Goal: Task Accomplishment & Management: Use online tool/utility

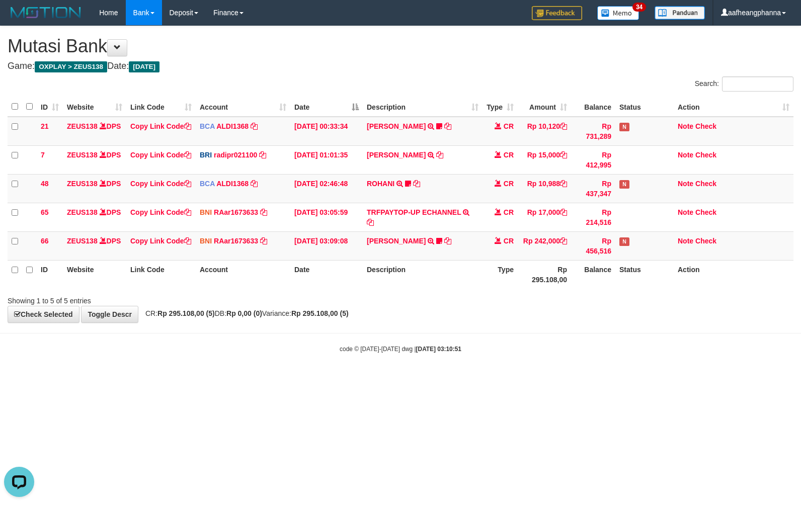
drag, startPoint x: 543, startPoint y: 381, endPoint x: 554, endPoint y: 380, distance: 11.1
click at [554, 379] on html "Toggle navigation Home Bank Account List Load By Website Group [OXPLAY] ZEUS138…" at bounding box center [400, 189] width 801 height 379
click at [522, 379] on html "Toggle navigation Home Bank Account List Load By Website Group [OXPLAY] ZEUS138…" at bounding box center [400, 189] width 801 height 379
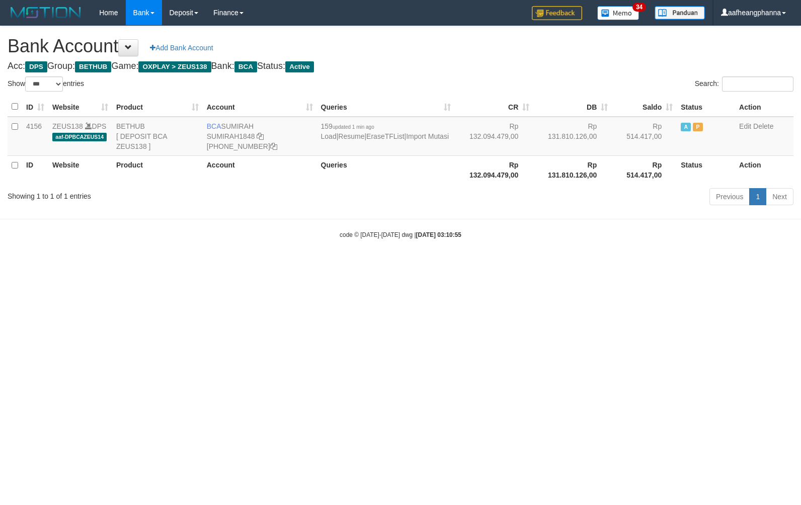
select select "***"
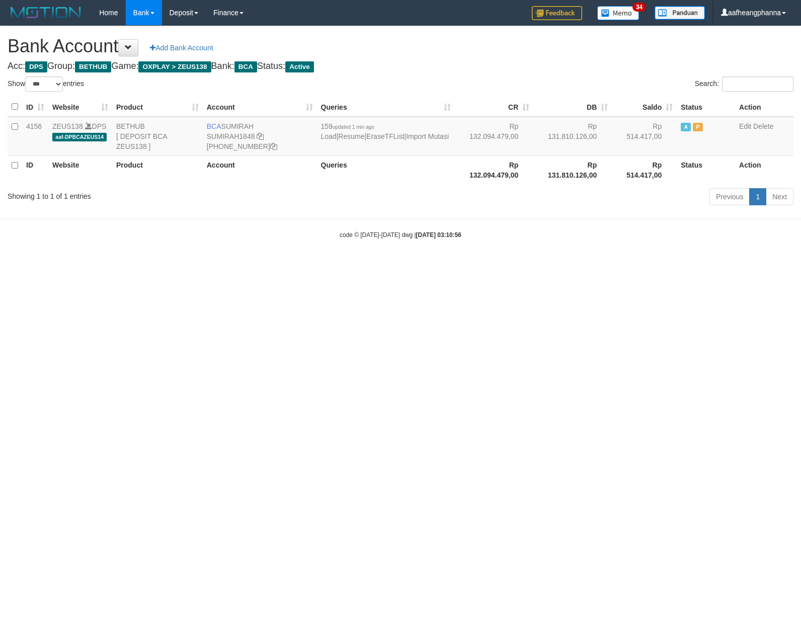
select select "***"
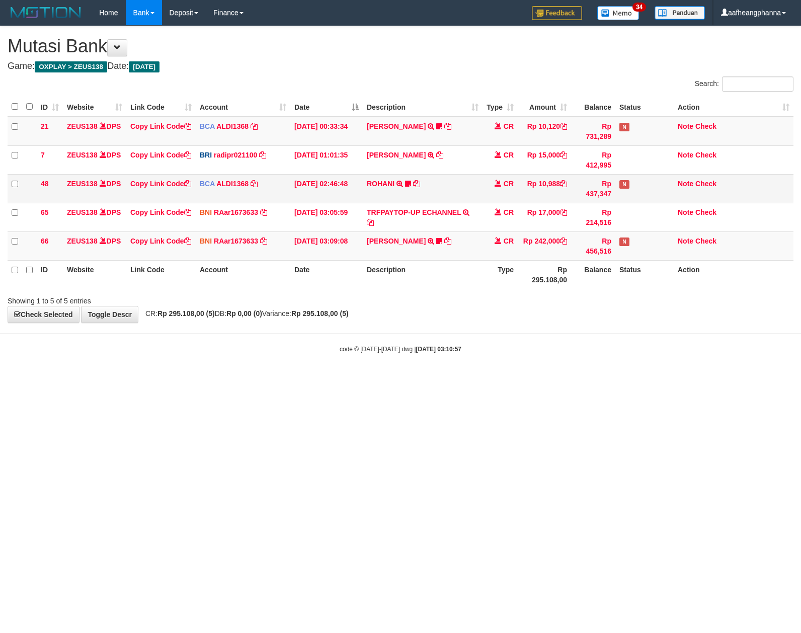
click at [493, 188] on td "CR" at bounding box center [499, 188] width 35 height 29
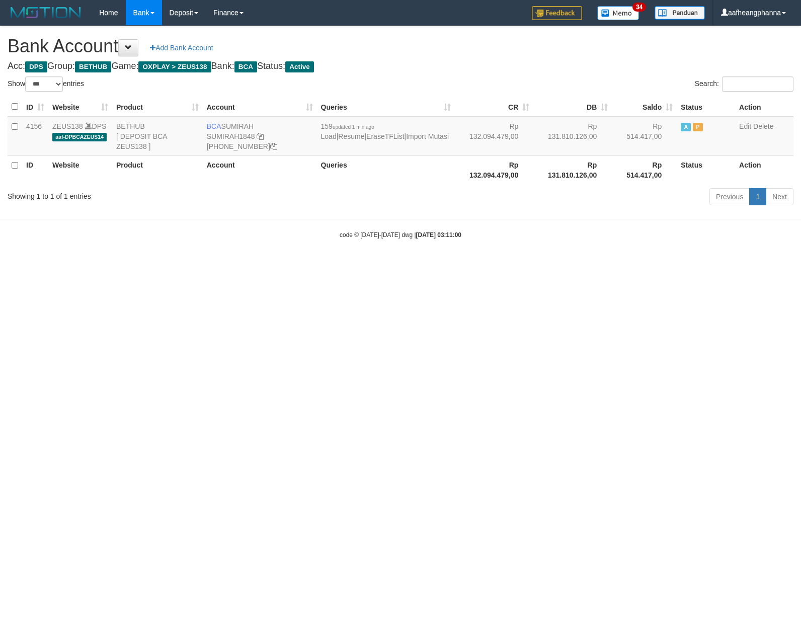
select select "***"
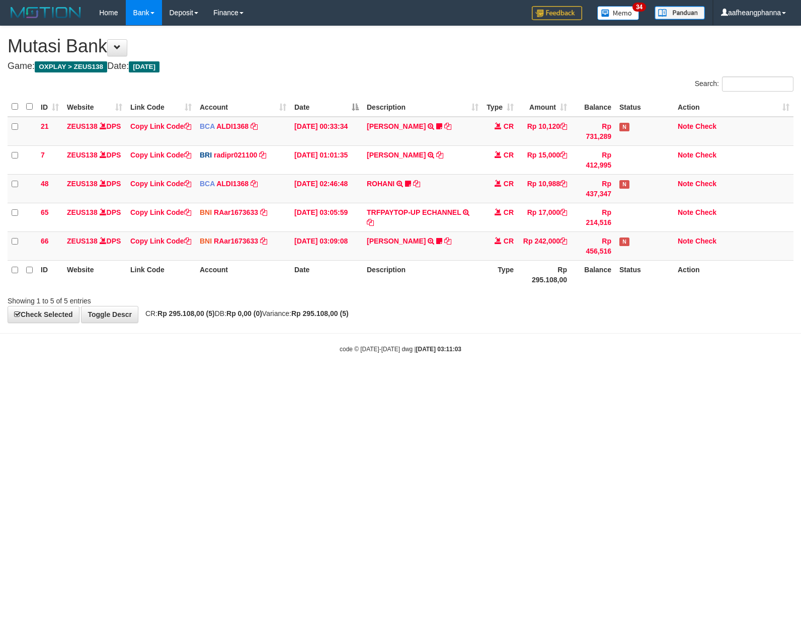
click at [387, 379] on html "Toggle navigation Home Bank Account List Load By Website Group [OXPLAY] ZEUS138…" at bounding box center [400, 189] width 801 height 379
click at [465, 379] on html "Toggle navigation Home Bank Account List Load By Website Group [OXPLAY] ZEUS138…" at bounding box center [400, 189] width 801 height 379
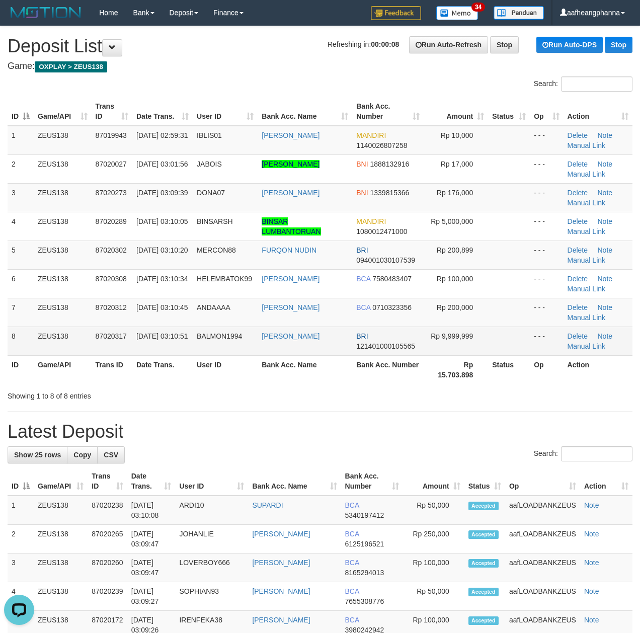
click at [242, 344] on td "BALMON1994" at bounding box center [225, 340] width 65 height 29
click at [360, 352] on td "BRI 121401000105565" at bounding box center [387, 340] width 71 height 29
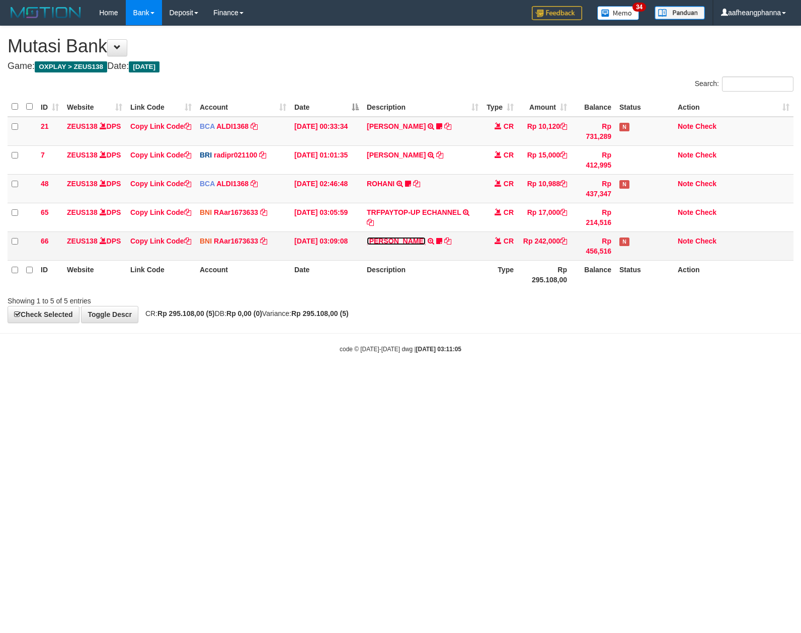
click at [383, 238] on link "YOFAN FERRY SETIAWAN" at bounding box center [396, 241] width 59 height 8
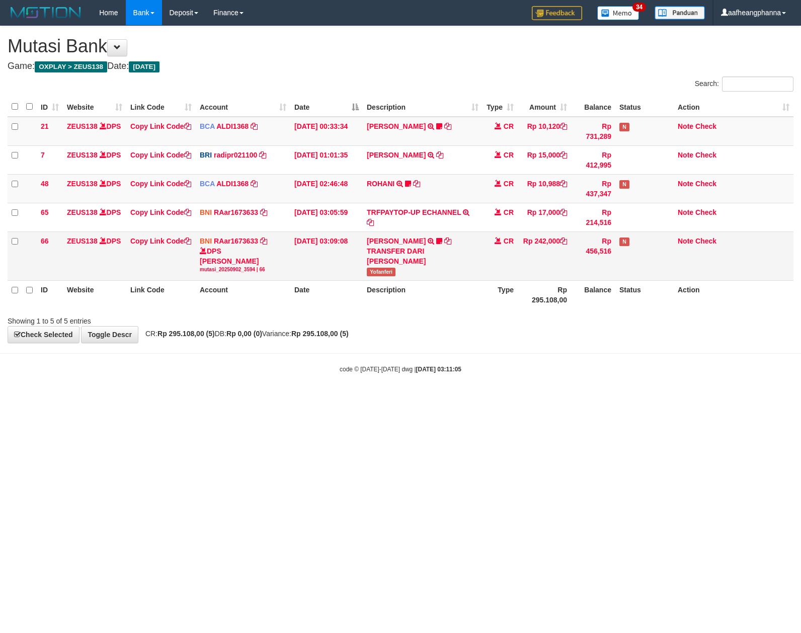
click at [370, 276] on span "Yofanferi" at bounding box center [381, 272] width 29 height 9
drag, startPoint x: 370, startPoint y: 284, endPoint x: 670, endPoint y: 294, distance: 299.9
click at [385, 276] on span "Yofanferi" at bounding box center [381, 272] width 29 height 9
copy span "Yofanferi"
click at [493, 363] on body "Toggle navigation Home Bank Account List Load By Website Group [OXPLAY] ZEUS138…" at bounding box center [400, 199] width 801 height 399
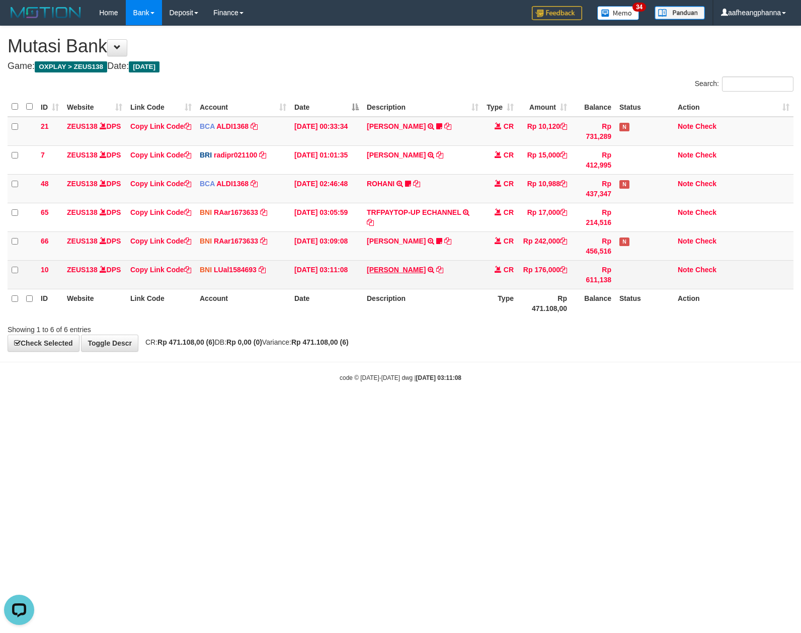
drag, startPoint x: 385, startPoint y: 262, endPoint x: 393, endPoint y: 271, distance: 11.7
click at [386, 263] on td "JOSE QUINTAO TRANSFER DARI SDR JOSE QUINTAO" at bounding box center [423, 274] width 120 height 29
click at [393, 271] on link "JOSE QUINTAO" at bounding box center [396, 269] width 59 height 8
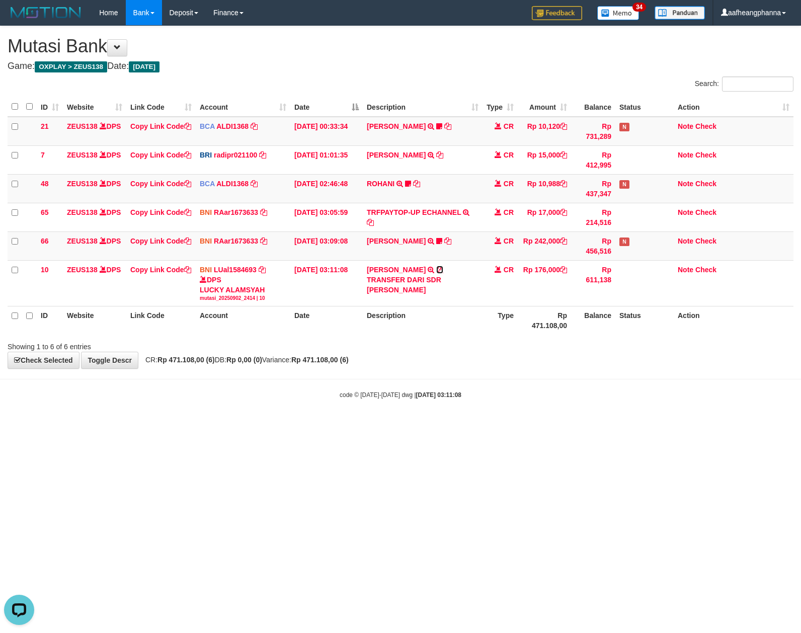
drag, startPoint x: 434, startPoint y: 270, endPoint x: 799, endPoint y: 300, distance: 365.8
click at [436, 270] on icon at bounding box center [439, 269] width 7 height 7
drag, startPoint x: 454, startPoint y: 437, endPoint x: 438, endPoint y: 439, distance: 15.3
click at [452, 424] on html "Toggle navigation Home Bank Account List Load By Website Group [OXPLAY] ZEUS138…" at bounding box center [400, 212] width 801 height 424
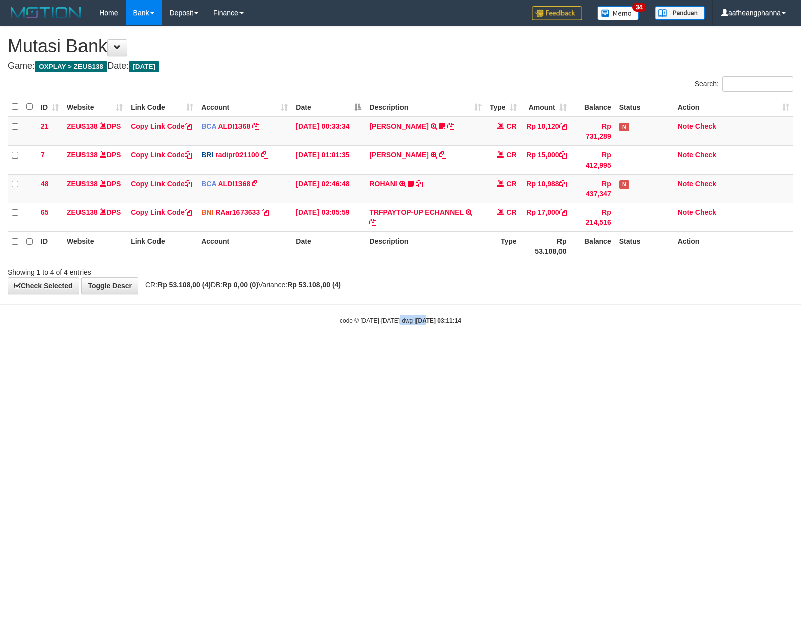
drag, startPoint x: 411, startPoint y: 417, endPoint x: 416, endPoint y: 416, distance: 5.1
click at [416, 350] on html "Toggle navigation Home Bank Account List Load By Website Group [OXPLAY] ZEUS138…" at bounding box center [400, 175] width 801 height 350
click at [417, 350] on html "Toggle navigation Home Bank Account List Load By Website Group [OXPLAY] ZEUS138…" at bounding box center [400, 175] width 801 height 350
drag, startPoint x: 0, startPoint y: 0, endPoint x: 374, endPoint y: 366, distance: 523.4
click at [365, 350] on html "Toggle navigation Home Bank Account List Load By Website Group [OXPLAY] ZEUS138…" at bounding box center [400, 175] width 801 height 350
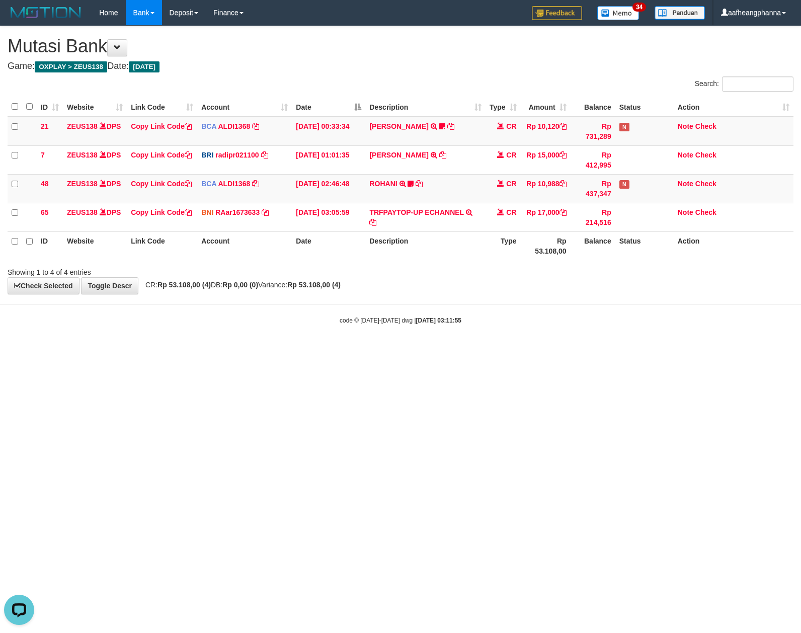
drag, startPoint x: 573, startPoint y: 422, endPoint x: 587, endPoint y: 437, distance: 20.3
click at [579, 350] on html "Toggle navigation Home Bank Account List Load By Website Group [OXPLAY] ZEUS138…" at bounding box center [400, 175] width 801 height 350
click at [582, 350] on html "Toggle navigation Home Bank Account List Load By Website Group [OXPLAY] ZEUS138…" at bounding box center [400, 175] width 801 height 350
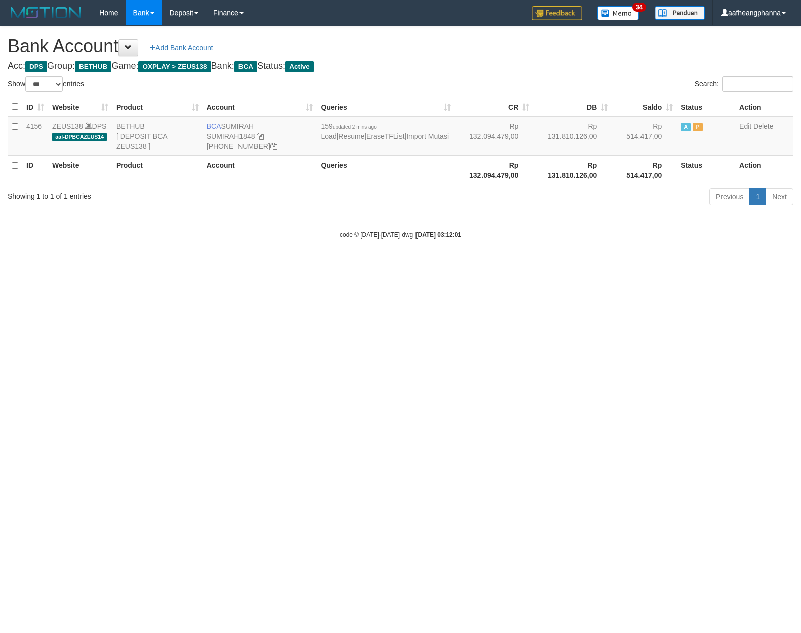
select select "***"
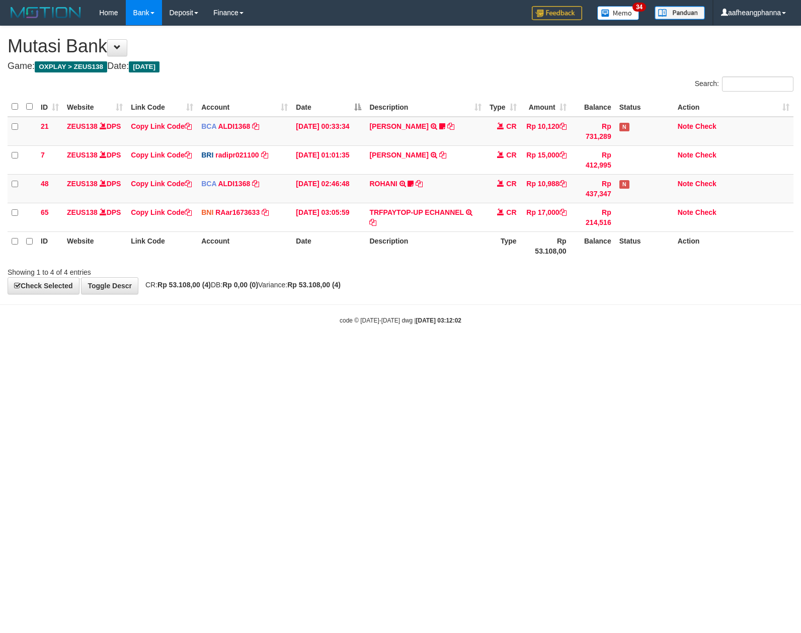
drag, startPoint x: 467, startPoint y: 313, endPoint x: 473, endPoint y: 306, distance: 8.9
click at [470, 310] on body "Toggle navigation Home Bank Account List Load By Website Group [OXPLAY] ZEUS138…" at bounding box center [400, 175] width 801 height 350
click at [476, 299] on body "Toggle navigation Home Bank Account List Load By Website Group [OXPLAY] ZEUS138…" at bounding box center [400, 175] width 801 height 350
click at [471, 286] on div "**********" at bounding box center [400, 160] width 801 height 268
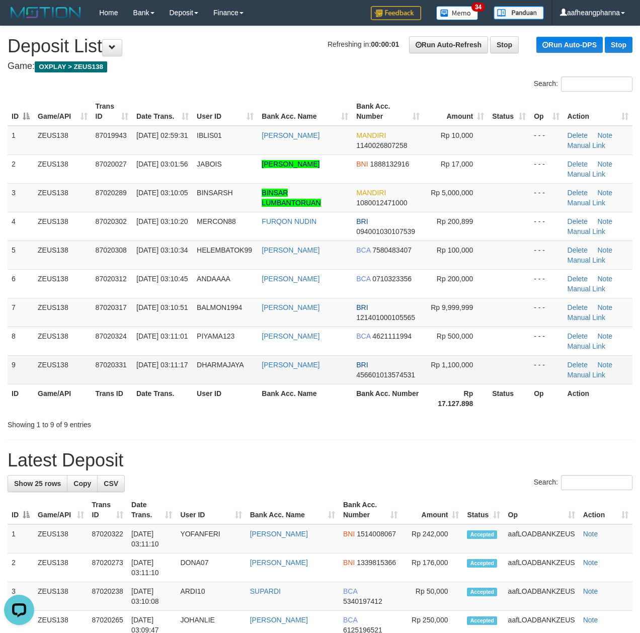
drag, startPoint x: 186, startPoint y: 381, endPoint x: 361, endPoint y: 369, distance: 175.4
click at [187, 381] on td "02/09/2025 03:11:17" at bounding box center [162, 369] width 60 height 29
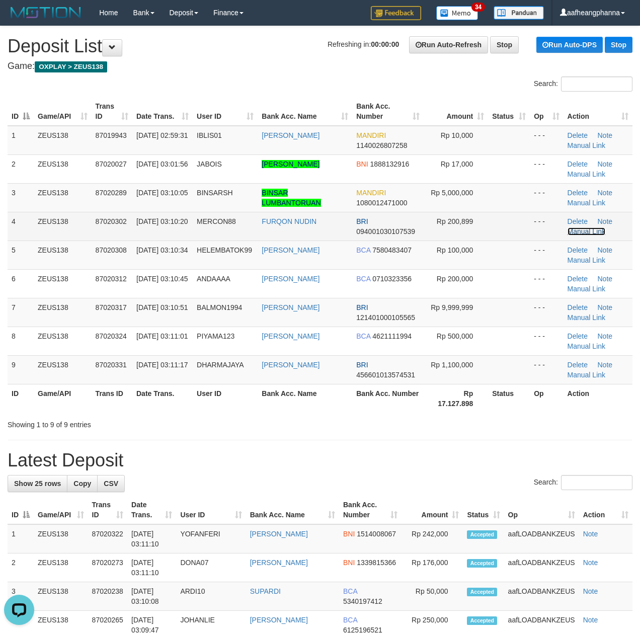
click at [588, 229] on link "Manual Link" at bounding box center [586, 231] width 38 height 8
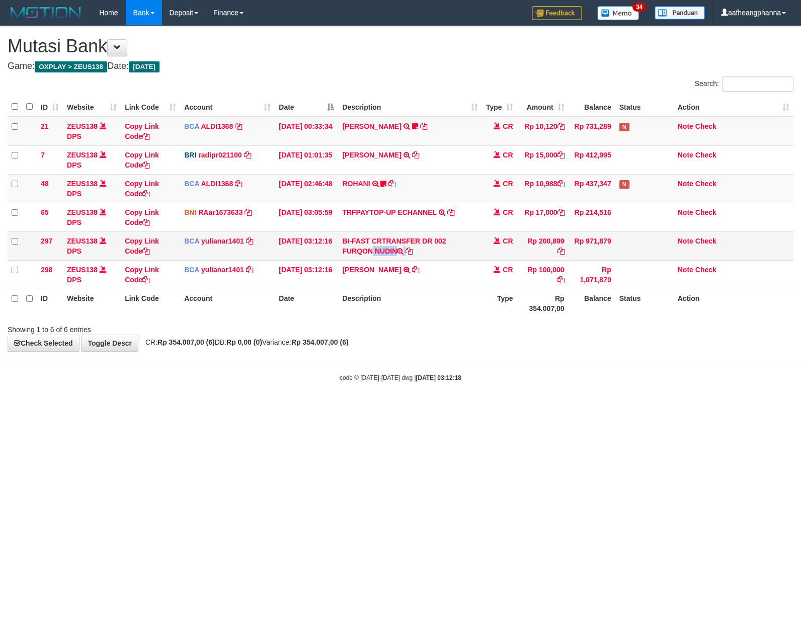
drag, startPoint x: 344, startPoint y: 249, endPoint x: 411, endPoint y: 248, distance: 67.4
click at [411, 248] on td "BI-FAST CRTRANSFER DR 002 FURQON NUDIN" at bounding box center [409, 245] width 143 height 29
click at [527, 407] on html "Toggle navigation Home Bank Account List Load By Website Group [OXPLAY] ZEUS138…" at bounding box center [400, 203] width 801 height 407
click at [148, 253] on icon at bounding box center [145, 250] width 7 height 7
drag, startPoint x: 148, startPoint y: 253, endPoint x: 163, endPoint y: 253, distance: 15.1
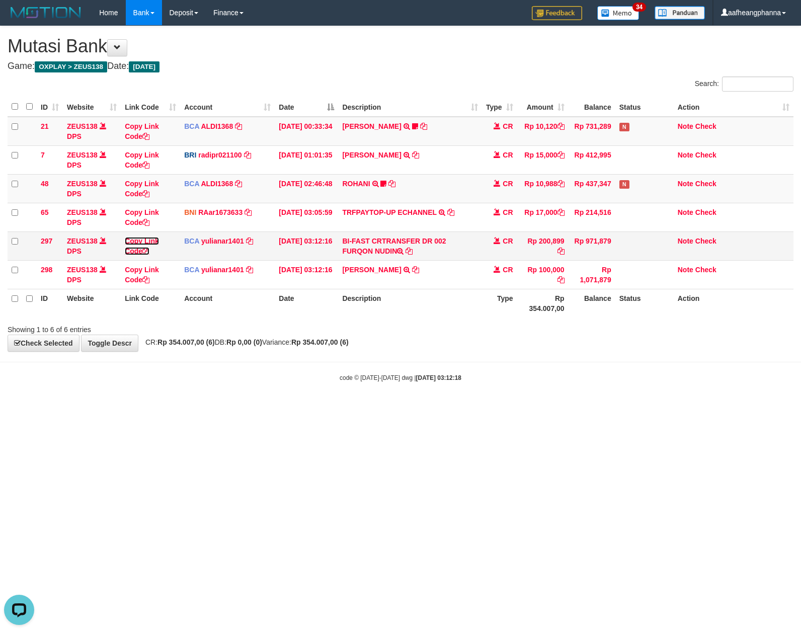
click at [158, 253] on td "Copy Link Code" at bounding box center [150, 245] width 59 height 29
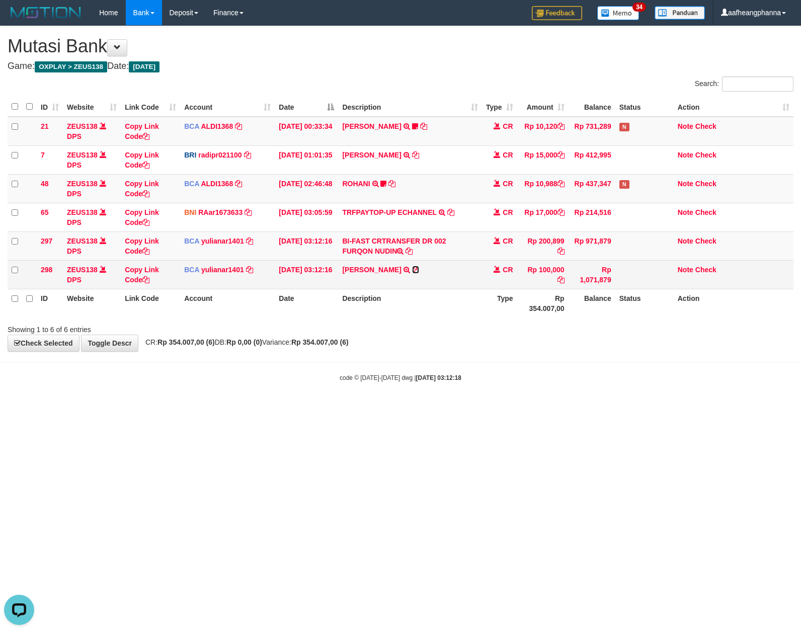
drag, startPoint x: 414, startPoint y: 268, endPoint x: 409, endPoint y: 270, distance: 6.1
click at [413, 268] on icon at bounding box center [415, 269] width 7 height 7
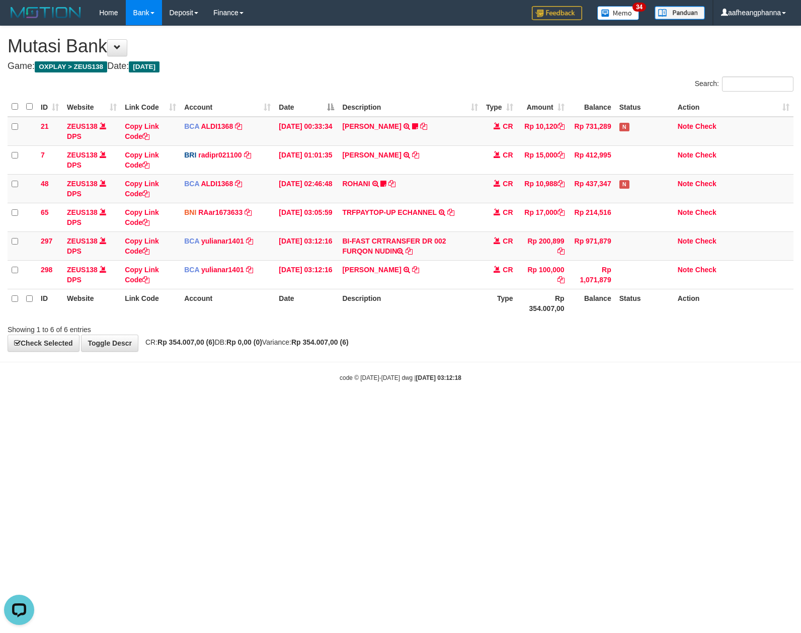
click at [575, 344] on div "**********" at bounding box center [400, 188] width 801 height 325
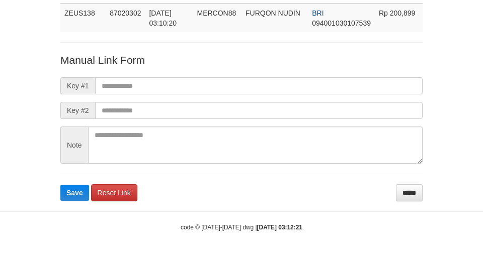
scroll to position [73, 0]
click at [87, 87] on span "Key #1" at bounding box center [77, 85] width 35 height 17
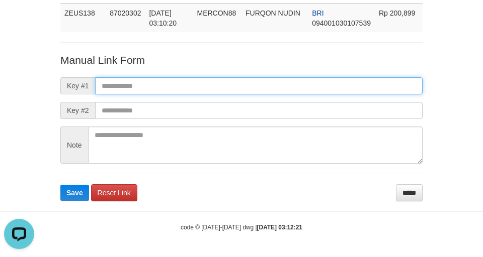
paste input "**********"
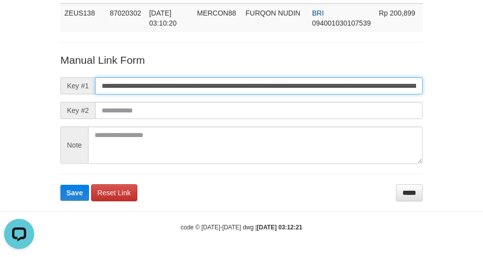
scroll to position [0, 723]
drag, startPoint x: 212, startPoint y: 80, endPoint x: 222, endPoint y: 81, distance: 10.1
click at [214, 81] on input "**********" at bounding box center [258, 85] width 327 height 17
type input "**********"
click at [60, 185] on button "Save" at bounding box center [74, 193] width 29 height 16
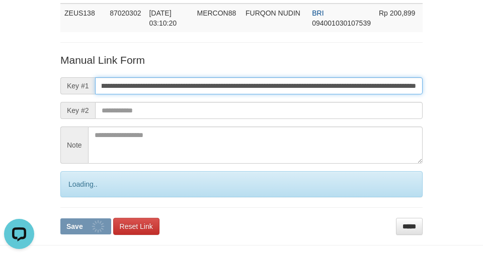
click at [60, 219] on button "Save" at bounding box center [85, 227] width 51 height 16
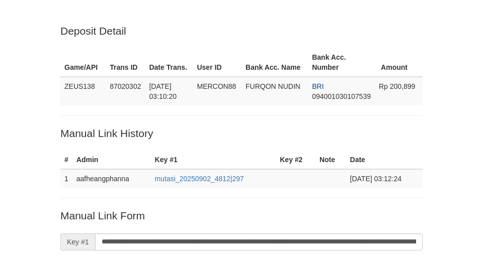
scroll to position [73, 0]
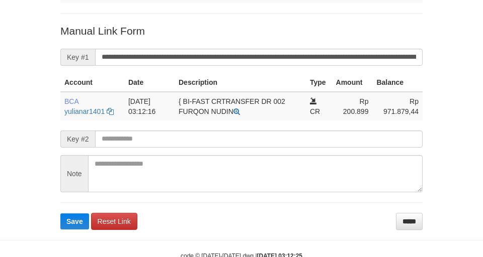
click at [74, 224] on span "Save" at bounding box center [74, 222] width 17 height 8
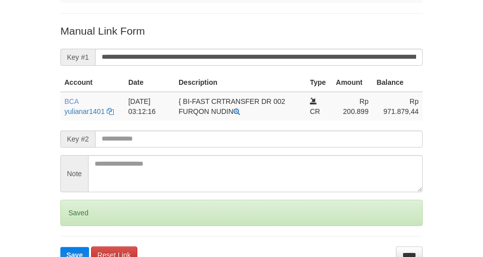
click at [72, 226] on form "**********" at bounding box center [241, 144] width 362 height 240
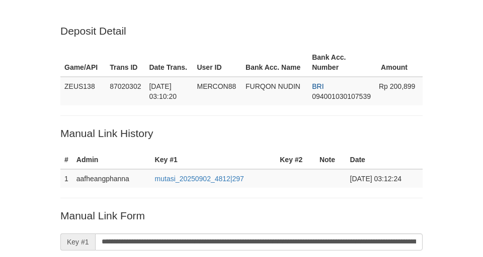
scroll to position [185, 0]
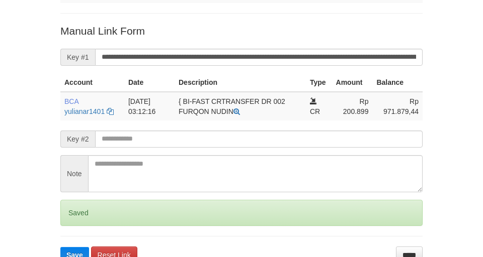
click at [71, 226] on form "**********" at bounding box center [241, 144] width 362 height 240
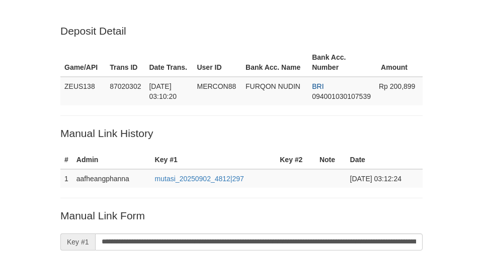
scroll to position [185, 0]
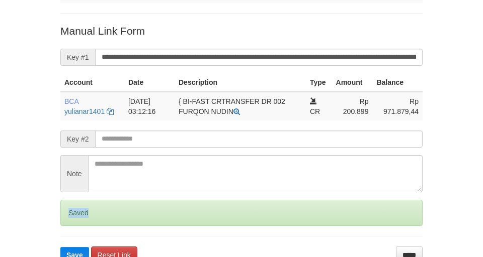
click at [72, 225] on div "Saved" at bounding box center [241, 213] width 362 height 26
click at [71, 225] on div "Saved" at bounding box center [241, 213] width 362 height 26
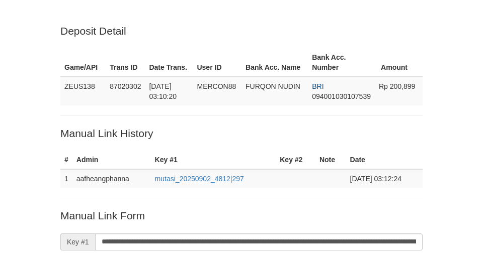
scroll to position [185, 0]
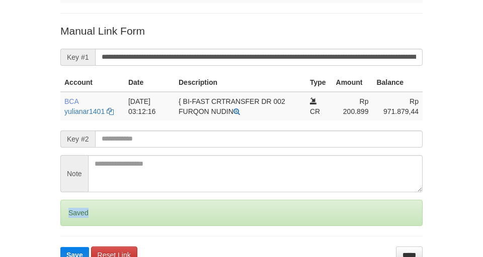
click at [71, 225] on div "Saved" at bounding box center [241, 213] width 362 height 26
click at [73, 225] on div "Saved" at bounding box center [241, 213] width 362 height 26
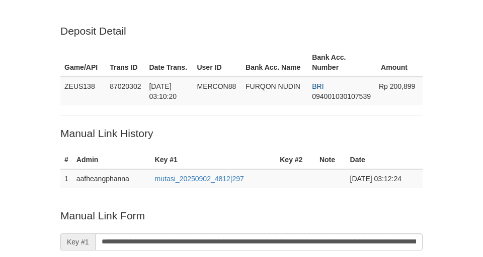
scroll to position [185, 0]
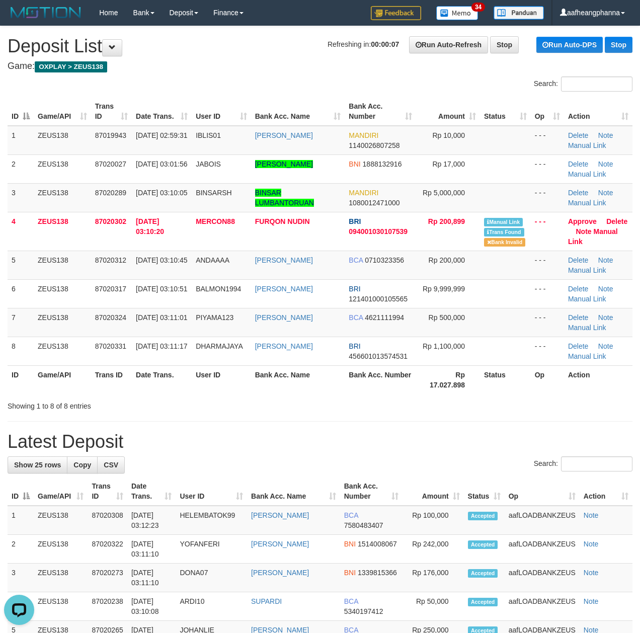
click at [288, 76] on div "Search:" at bounding box center [320, 85] width 640 height 18
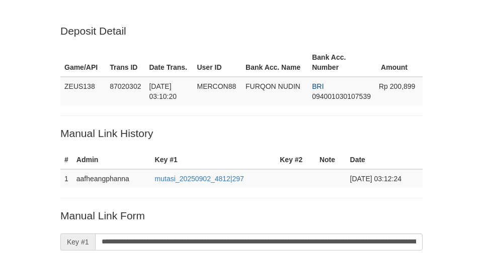
scroll to position [185, 0]
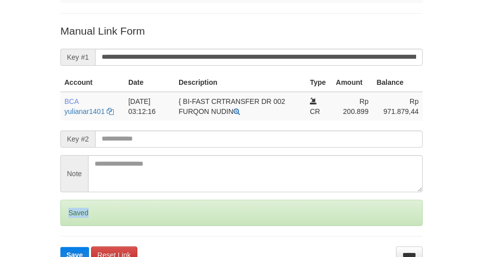
click at [75, 225] on div "Saved" at bounding box center [241, 213] width 362 height 26
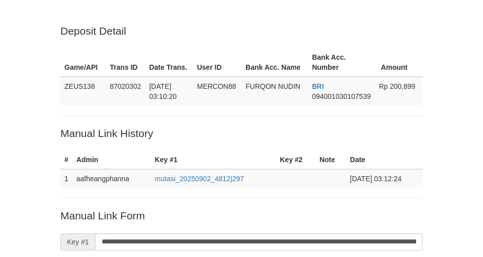
scroll to position [185, 0]
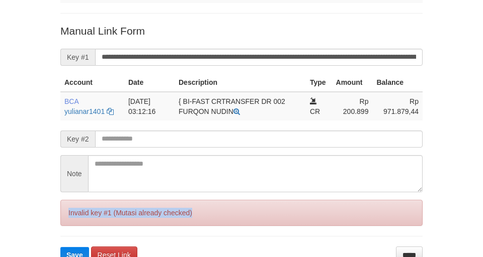
click at [78, 225] on div "Invalid key #1 (Mutasi already checked)" at bounding box center [241, 213] width 362 height 26
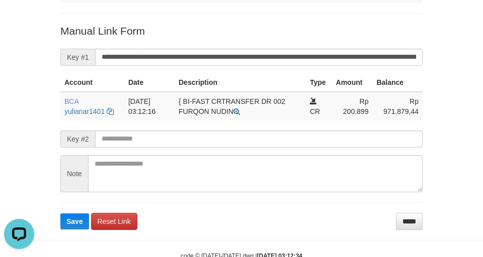
drag, startPoint x: 25, startPoint y: 117, endPoint x: 198, endPoint y: 79, distance: 177.5
click at [28, 117] on div "Deposit Detail Game/API Trans ID Date Trans. User ID Bank Acc. Name Bank Acc. N…" at bounding box center [241, 22] width 483 height 415
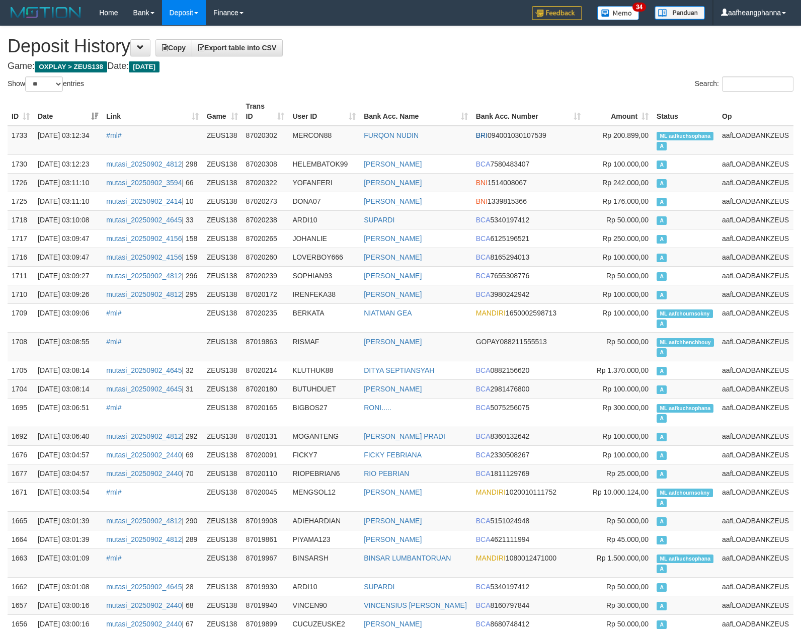
select select "**"
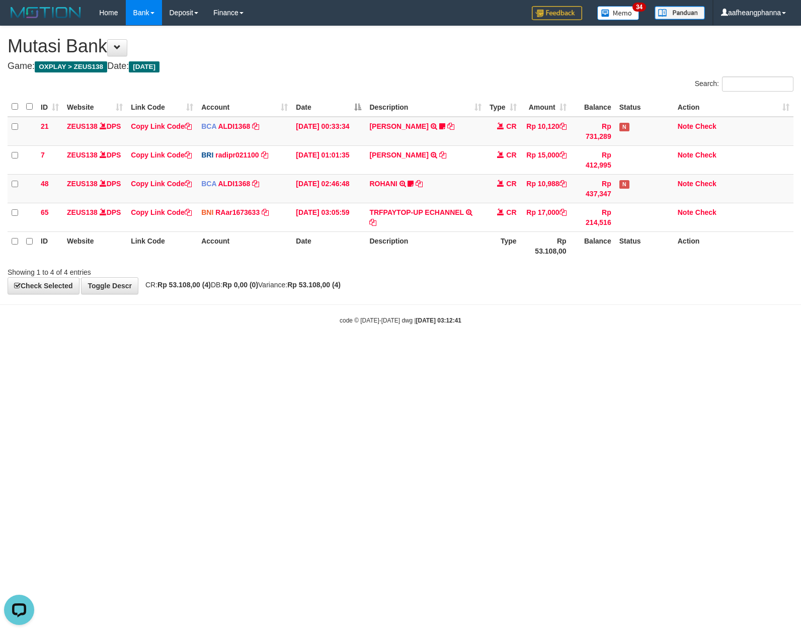
drag, startPoint x: 402, startPoint y: 396, endPoint x: 396, endPoint y: 403, distance: 9.3
click at [400, 350] on html "Toggle navigation Home Bank Account List Load By Website Group [OXPLAY] ZEUS138…" at bounding box center [400, 175] width 801 height 350
click at [467, 350] on html "Toggle navigation Home Bank Account List Load By Website Group [OXPLAY] ZEUS138…" at bounding box center [400, 175] width 801 height 350
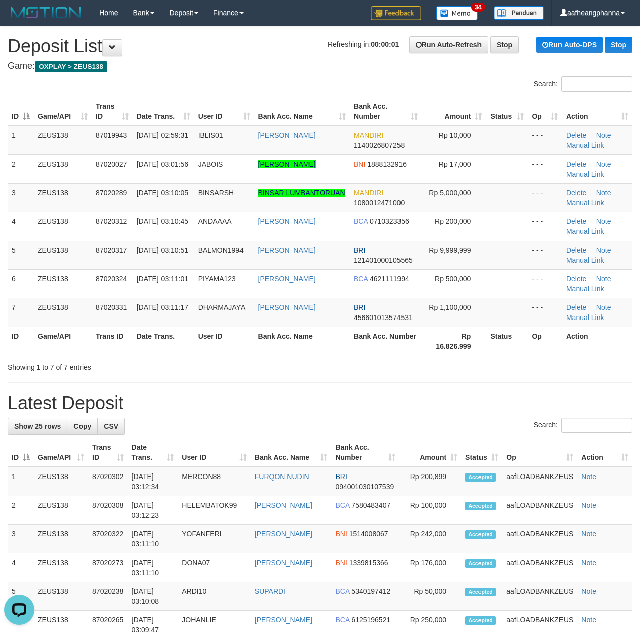
drag, startPoint x: 352, startPoint y: 388, endPoint x: 389, endPoint y: 361, distance: 46.4
click at [352, 385] on div "**********" at bounding box center [320, 638] width 640 height 1224
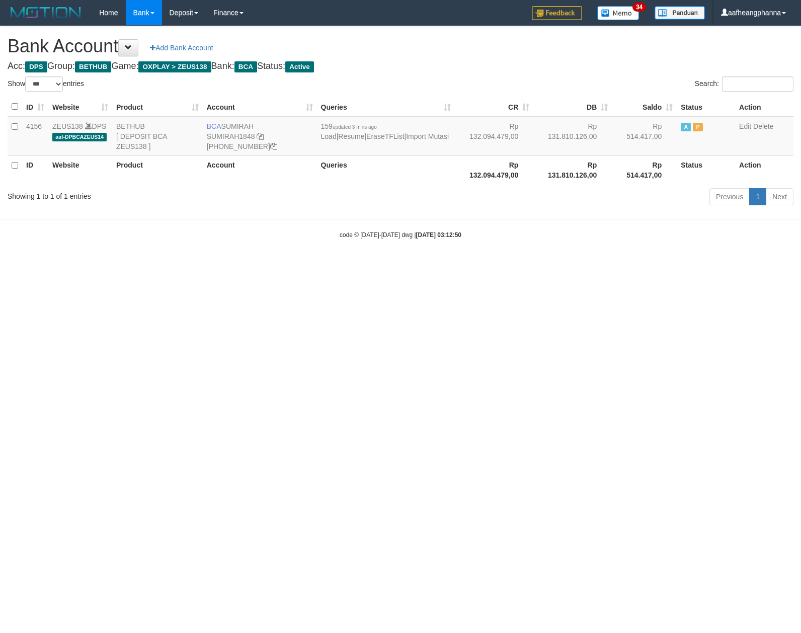
select select "***"
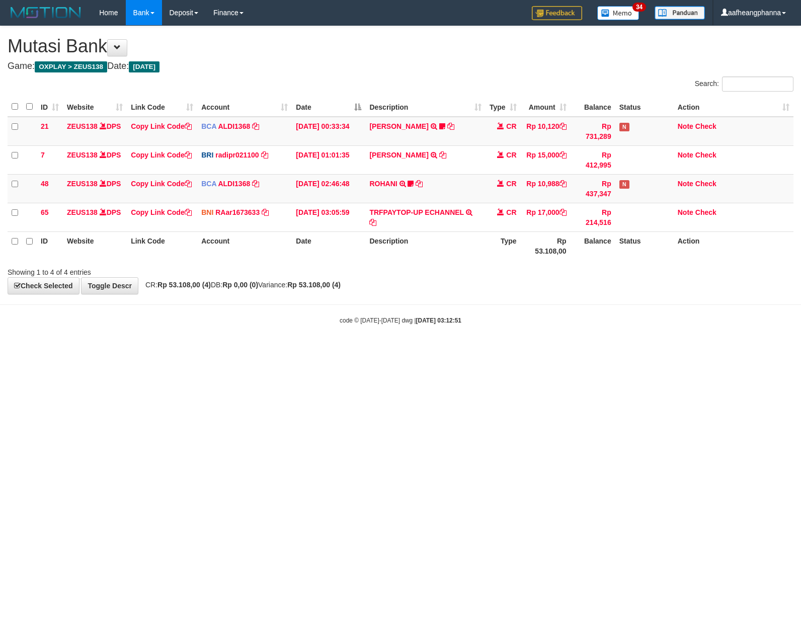
click at [411, 268] on div "Showing 1 to 4 of 4 entries" at bounding box center [400, 270] width 801 height 14
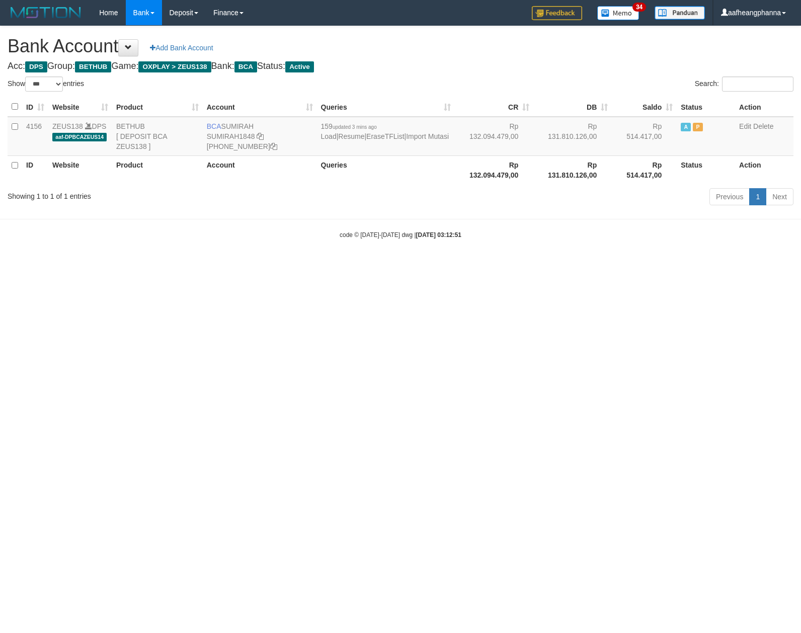
select select "***"
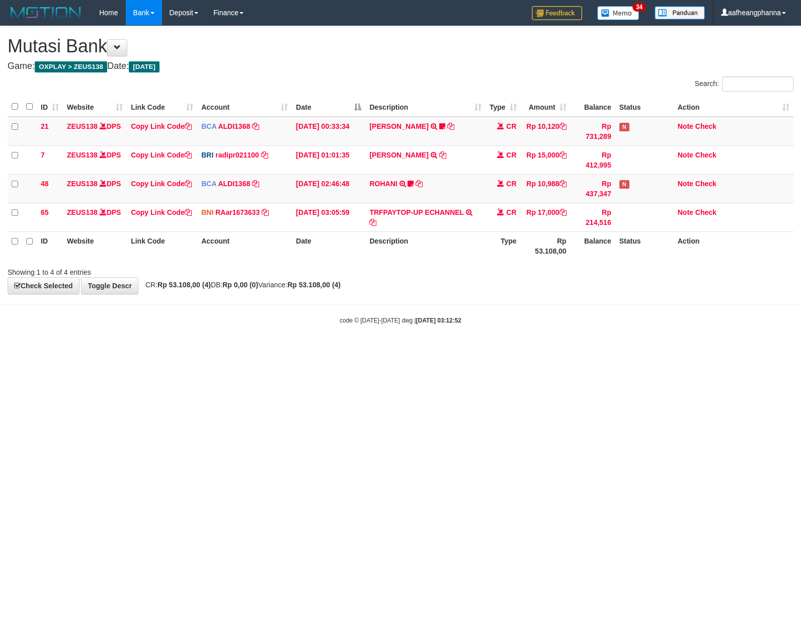
drag, startPoint x: 403, startPoint y: 323, endPoint x: 411, endPoint y: 323, distance: 7.5
click at [405, 323] on small "code © 2012-2018 dwg | 2025/09/02 03:12:52" at bounding box center [400, 320] width 122 height 7
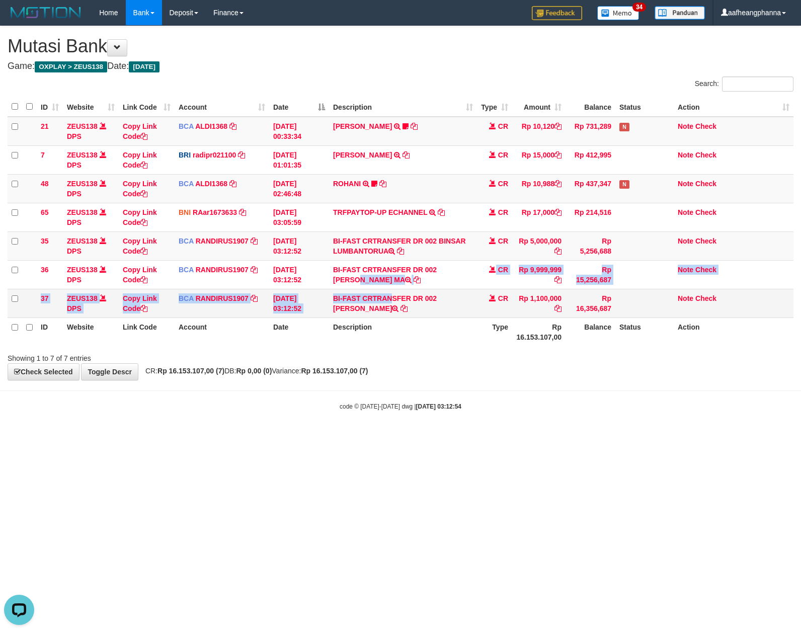
copy tbody "[PERSON_NAME] MA CR Rp 9,999,999 Rp 15,256,687 Note Check 37 ZEUS138 DPS Copy L…"
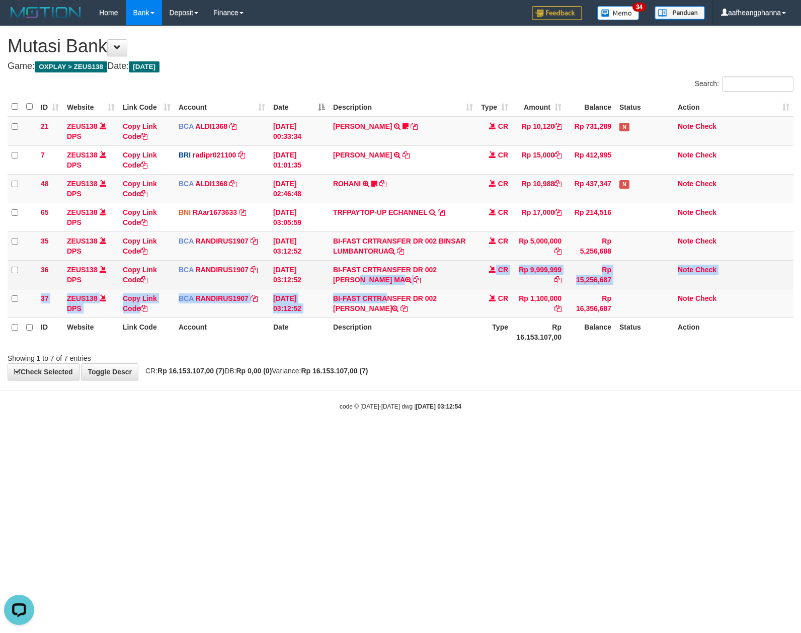
copy td "[PERSON_NAME]"
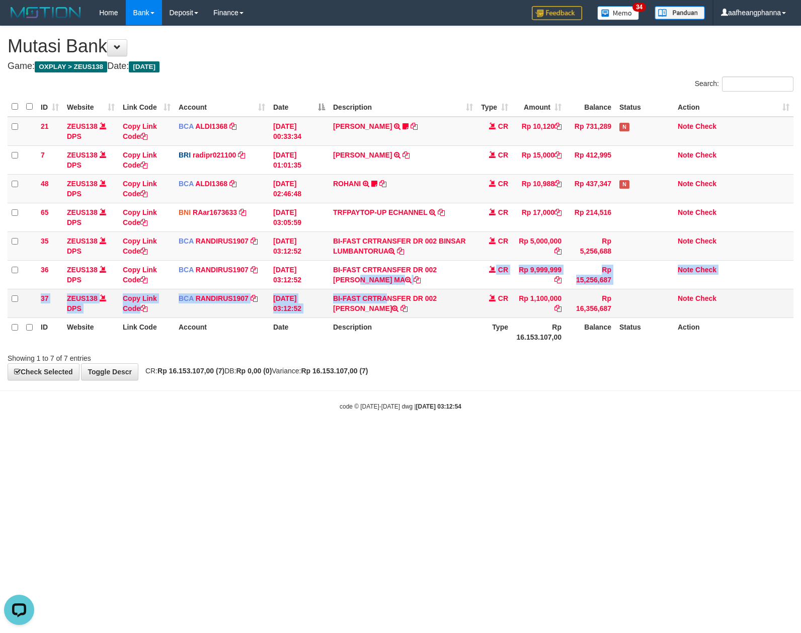
drag, startPoint x: 438, startPoint y: 270, endPoint x: 567, endPoint y: 302, distance: 132.7
click at [369, 285] on td "BI-FAST CRTRANSFER DR 002 [PERSON_NAME] MA" at bounding box center [403, 274] width 148 height 29
copy td "[PERSON_NAME]"
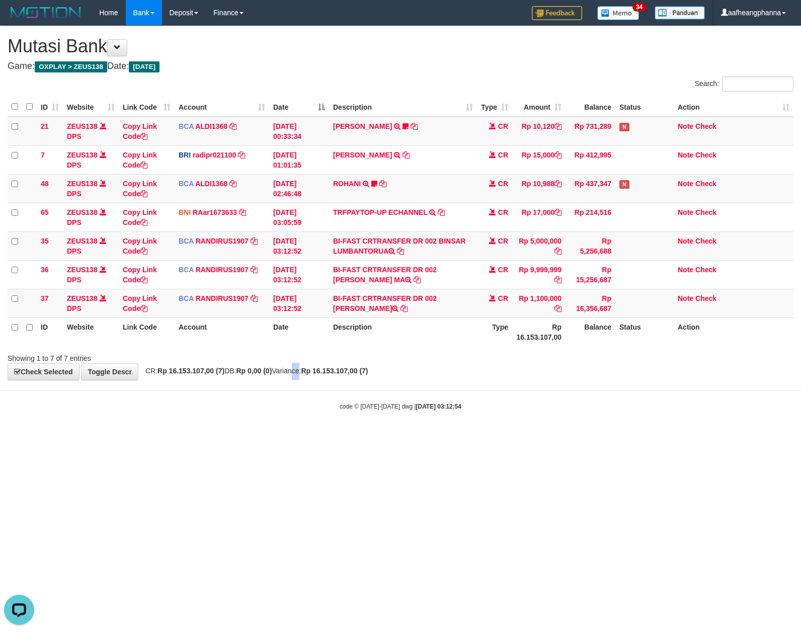
click at [300, 363] on div "**********" at bounding box center [400, 202] width 801 height 353
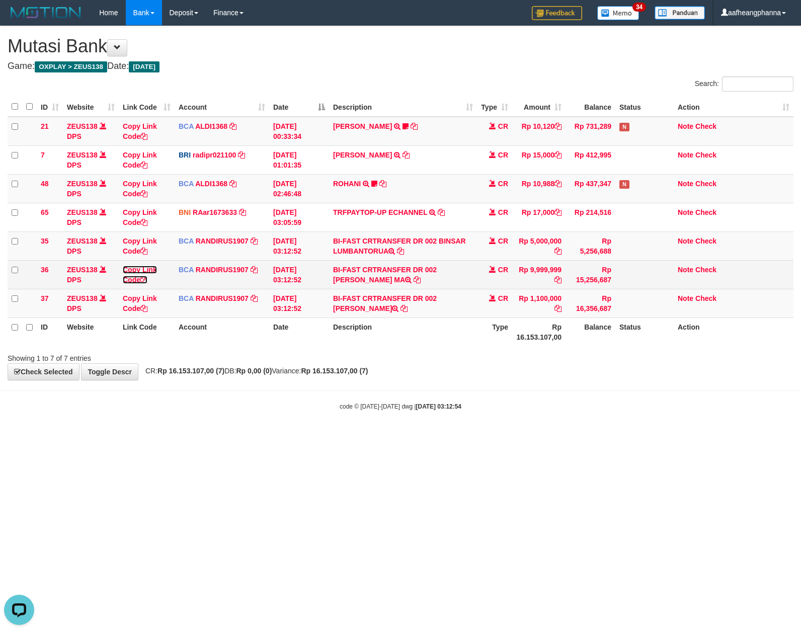
click at [140, 276] on link "Copy Link Code" at bounding box center [140, 274] width 34 height 18
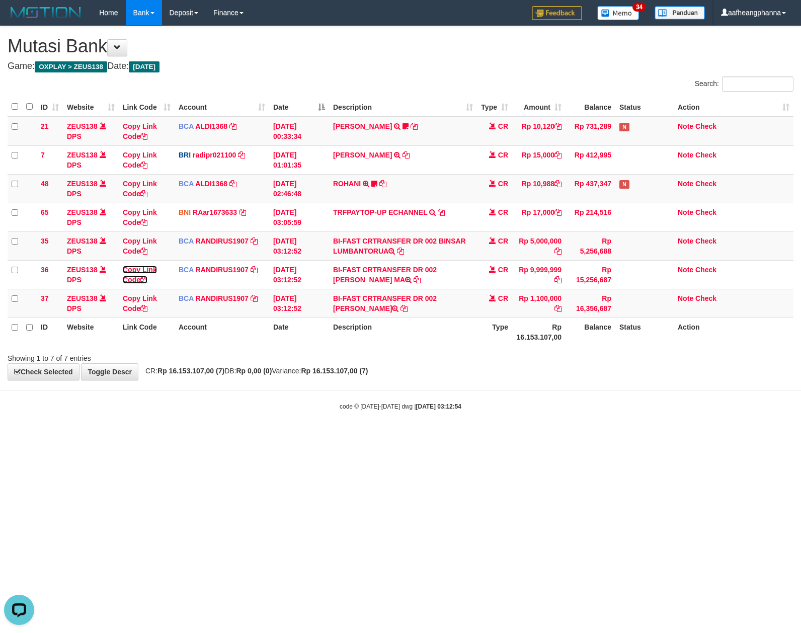
drag, startPoint x: 140, startPoint y: 276, endPoint x: 795, endPoint y: 320, distance: 657.2
click at [143, 276] on link "Copy Link Code" at bounding box center [140, 274] width 34 height 18
drag, startPoint x: 434, startPoint y: 237, endPoint x: 441, endPoint y: 246, distance: 10.8
click at [441, 246] on td "BI-FAST CRTRANSFER DR 002 BINSAR LUMBANTORUA" at bounding box center [403, 245] width 148 height 29
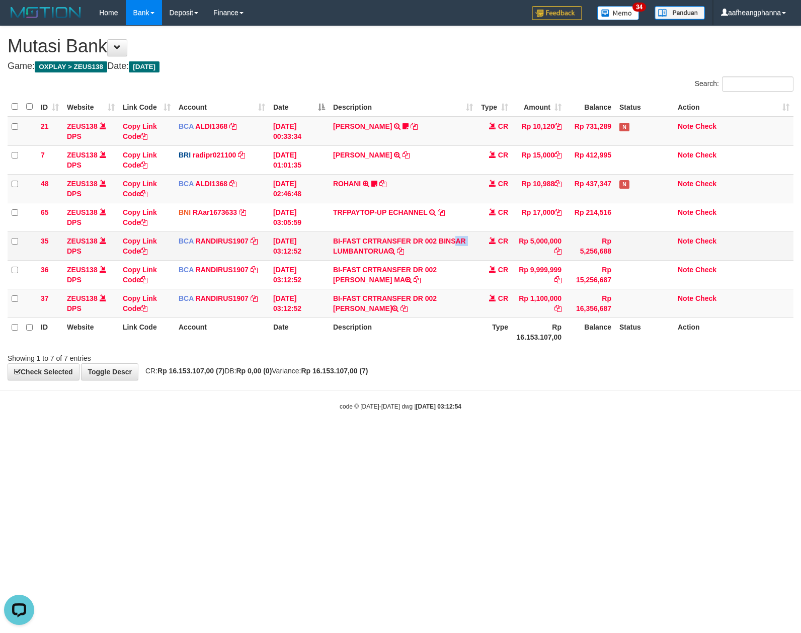
click at [434, 246] on td "BI-FAST CRTRANSFER DR 002 BINSAR LUMBANTORUA" at bounding box center [403, 245] width 148 height 29
drag, startPoint x: 440, startPoint y: 243, endPoint x: 795, endPoint y: 237, distance: 354.6
click at [449, 254] on td "BI-FAST CRTRANSFER DR 002 BINSAR LUMBANTORUA" at bounding box center [403, 245] width 148 height 29
copy td "BINSAR LUMBANTORUA"
drag, startPoint x: 332, startPoint y: 310, endPoint x: 413, endPoint y: 313, distance: 81.5
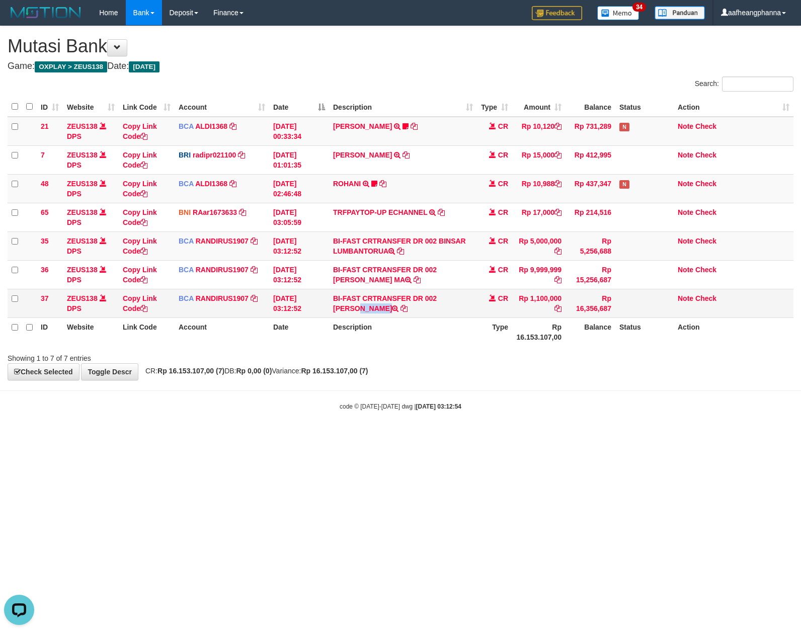
click at [413, 313] on td "BI-FAST CRTRANSFER DR 002 DARMAWAN SUSANTO" at bounding box center [403, 303] width 148 height 29
copy td "DARMAWAN SUSANTO"
drag, startPoint x: 439, startPoint y: 428, endPoint x: 446, endPoint y: 429, distance: 6.6
click at [443, 429] on body "Toggle navigation Home Bank Account List Load By Website Group [OXPLAY] ZEUS138…" at bounding box center [400, 218] width 801 height 436
click at [445, 429] on body "Toggle navigation Home Bank Account List Load By Website Group [OXPLAY] ZEUS138…" at bounding box center [400, 218] width 801 height 436
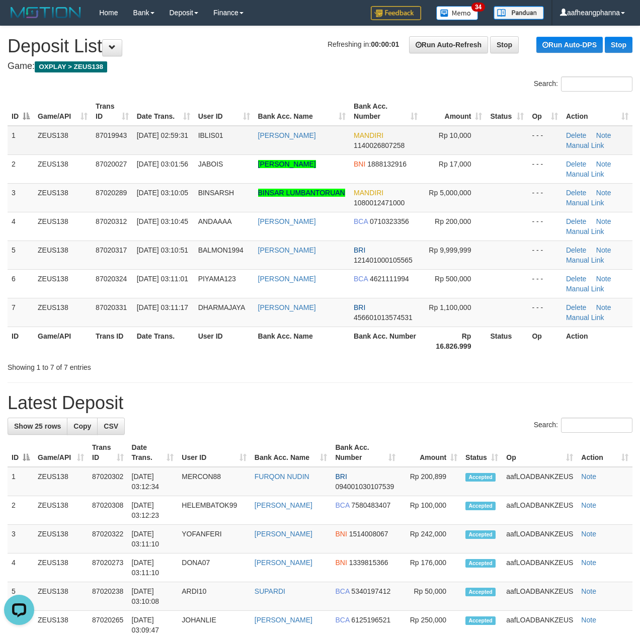
click at [217, 133] on span "IBLIS01" at bounding box center [210, 135] width 25 height 8
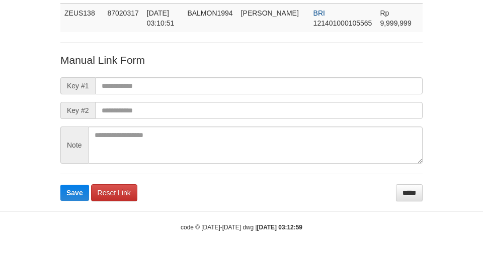
scroll to position [73, 0]
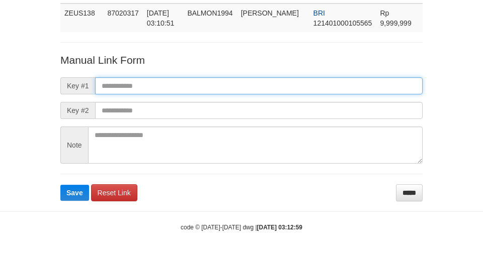
paste input "**********"
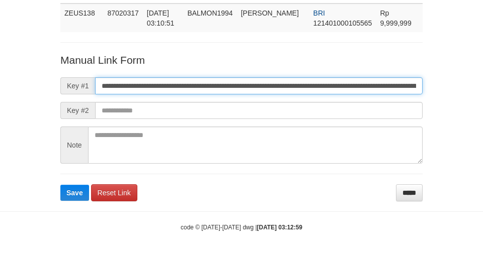
click at [222, 77] on input "**********" at bounding box center [258, 85] width 327 height 17
type input "**********"
click at [60, 185] on button "Save" at bounding box center [74, 193] width 29 height 16
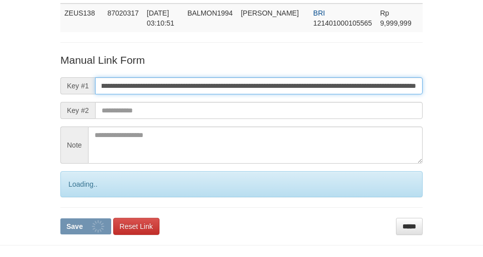
click at [60, 219] on button "Save" at bounding box center [85, 227] width 51 height 16
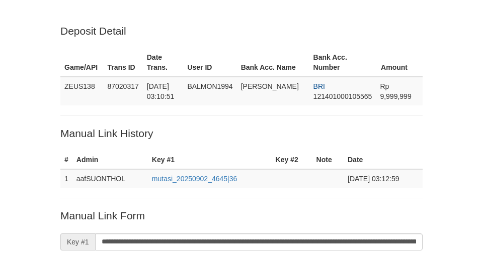
scroll to position [212, 0]
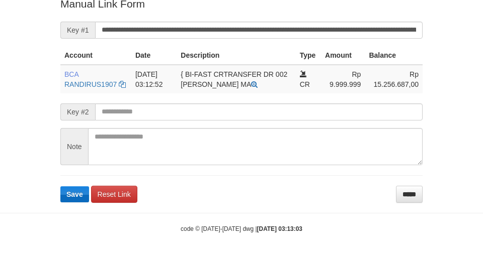
drag, startPoint x: 67, startPoint y: 205, endPoint x: 75, endPoint y: 202, distance: 8.8
click at [67, 206] on body "Deposit Detail Game/API Trans ID Date Trans. User ID Bank Acc. Name Bank Acc. N…" at bounding box center [241, 23] width 483 height 471
click at [77, 201] on button "Save" at bounding box center [74, 195] width 29 height 16
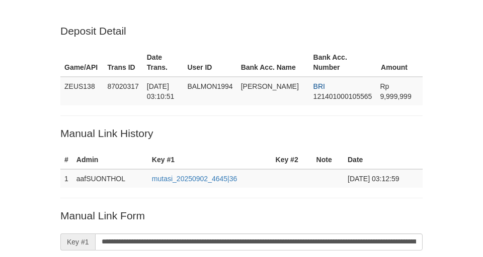
scroll to position [212, 0]
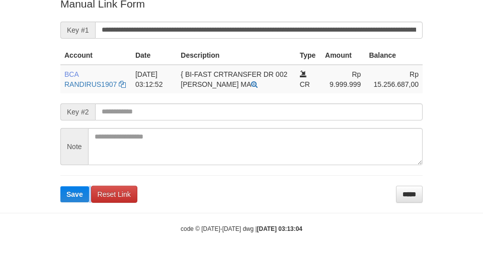
click at [79, 202] on form "**********" at bounding box center [241, 99] width 362 height 206
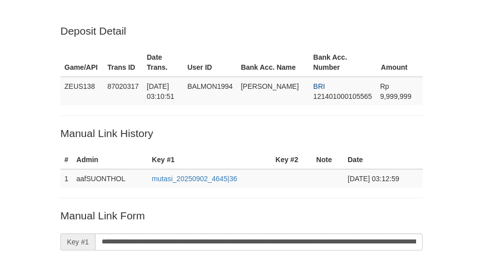
scroll to position [212, 0]
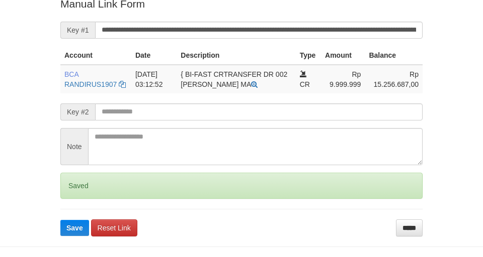
click at [71, 197] on div "Saved" at bounding box center [241, 186] width 362 height 26
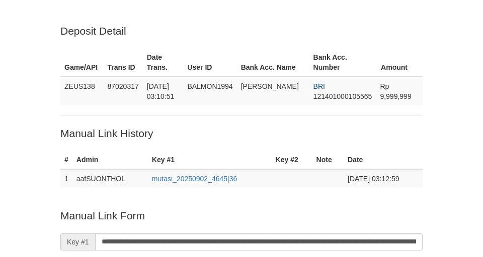
scroll to position [212, 0]
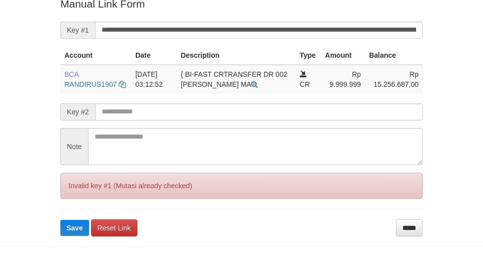
click at [69, 197] on div "Invalid key #1 (Mutasi already checked)" at bounding box center [241, 186] width 362 height 26
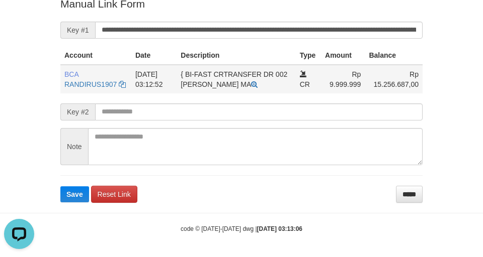
drag, startPoint x: 39, startPoint y: 113, endPoint x: 188, endPoint y: 87, distance: 151.6
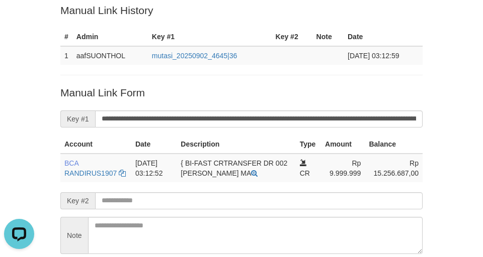
scroll to position [101, 0]
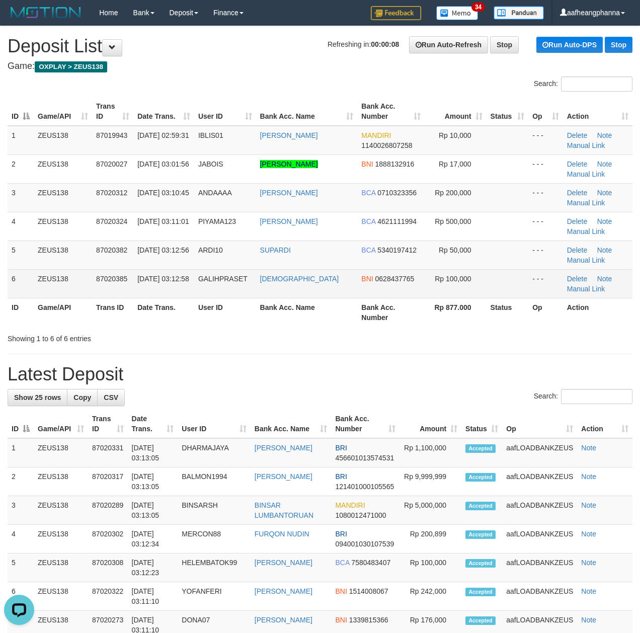
drag, startPoint x: 261, startPoint y: 346, endPoint x: 399, endPoint y: 289, distance: 149.2
click at [262, 346] on div "**********" at bounding box center [320, 624] width 640 height 1196
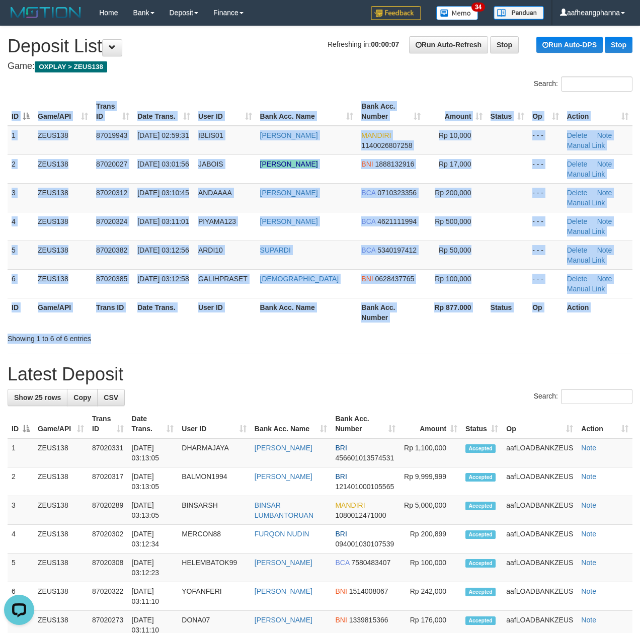
drag, startPoint x: 421, startPoint y: 329, endPoint x: 192, endPoint y: 383, distance: 236.0
click at [409, 334] on div "Search: ID Game/API Trans ID Date Trans. User ID Bank Acc. Name Bank Acc. Numbe…" at bounding box center [320, 209] width 625 height 267
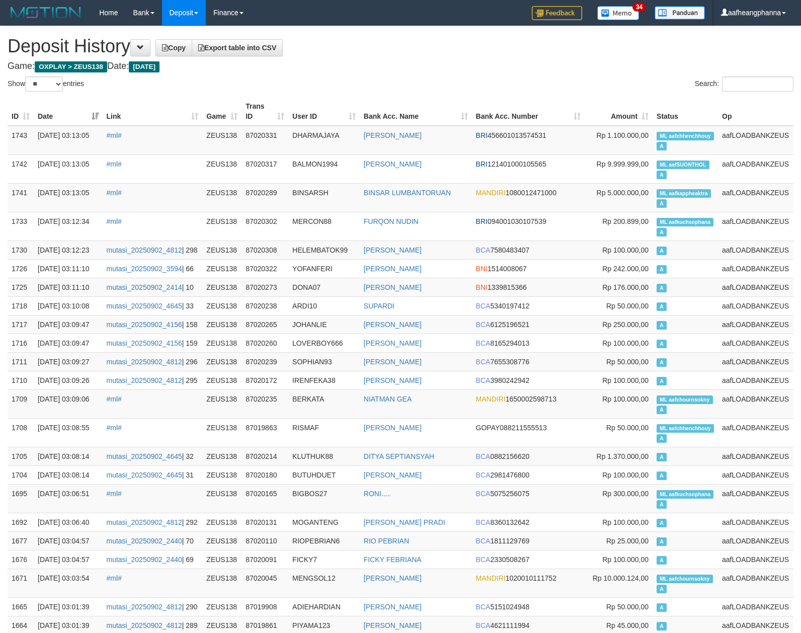
select select "**"
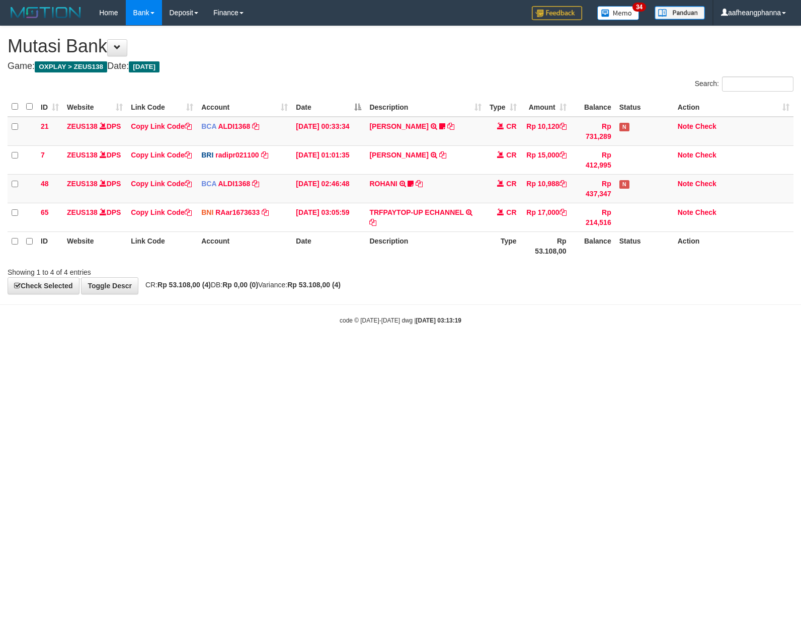
click at [463, 350] on html "Toggle navigation Home Bank Account List Load By Website Group [OXPLAY] ZEUS138…" at bounding box center [400, 175] width 801 height 350
drag, startPoint x: 491, startPoint y: 256, endPoint x: 473, endPoint y: 262, distance: 19.7
click at [488, 256] on th "Type" at bounding box center [502, 245] width 35 height 29
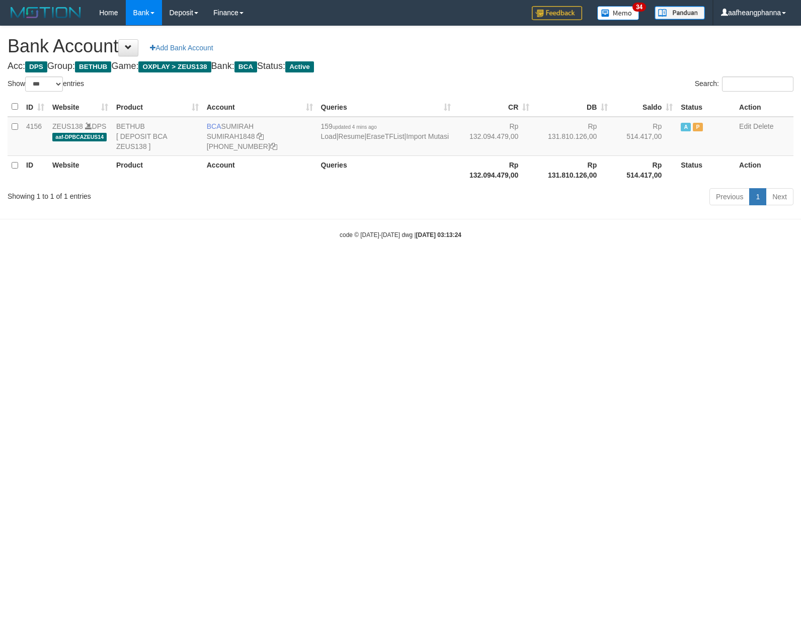
select select "***"
drag, startPoint x: 0, startPoint y: 0, endPoint x: 487, endPoint y: 206, distance: 528.9
click at [456, 212] on body "Toggle navigation Home Bank Account List Load By Website Group [OXPLAY] ZEUS138…" at bounding box center [400, 132] width 801 height 264
select select "***"
click at [406, 140] on link "Import Mutasi" at bounding box center [427, 136] width 43 height 8
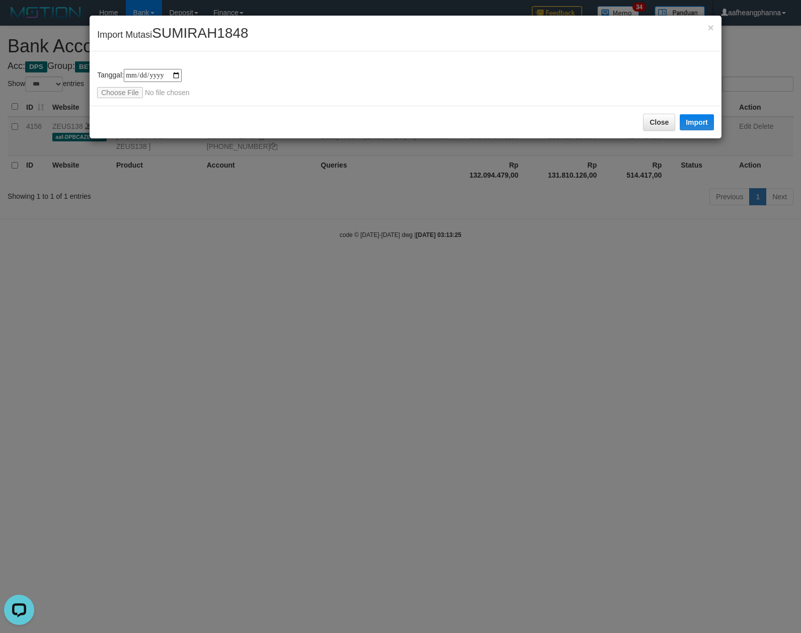
click at [117, 95] on input "file" at bounding box center [163, 92] width 133 height 11
type input "**********"
click at [699, 121] on button "Import" at bounding box center [696, 122] width 34 height 16
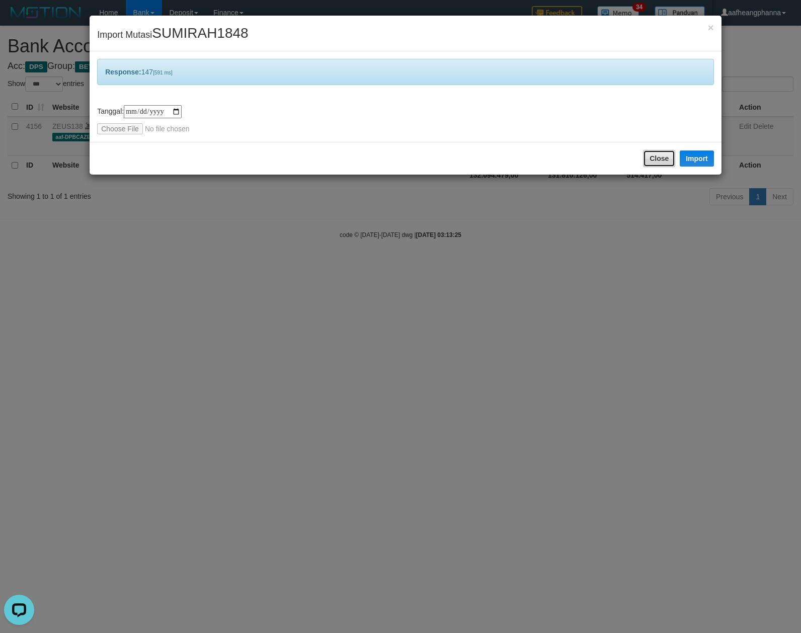
click at [656, 161] on button "Close" at bounding box center [659, 158] width 32 height 17
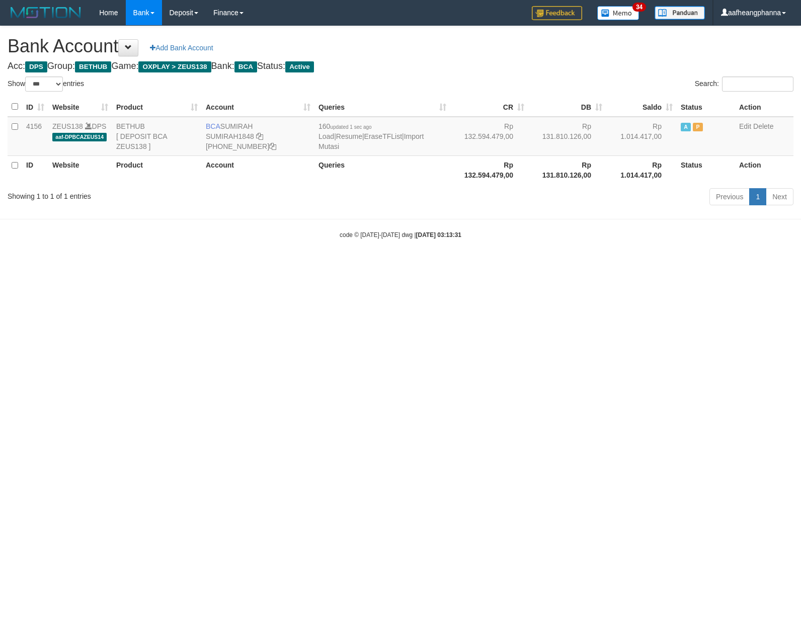
select select "***"
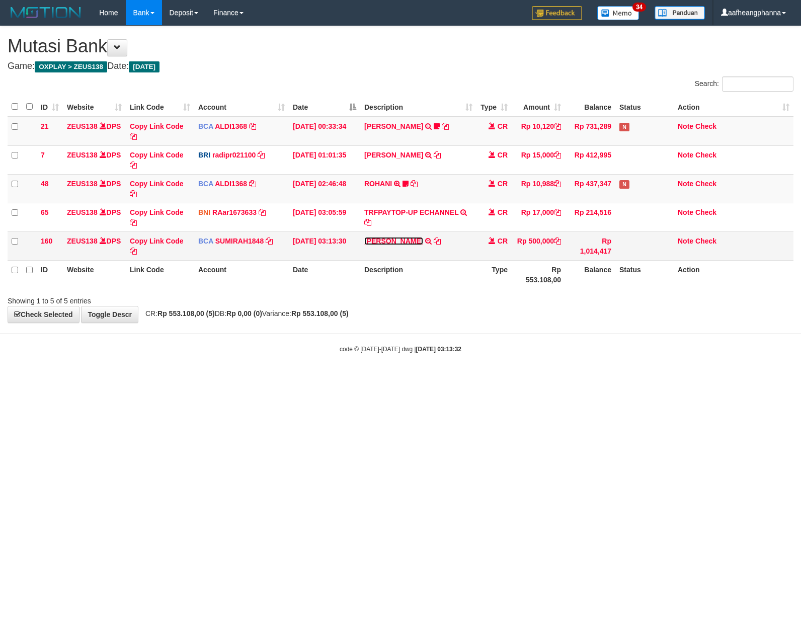
drag, startPoint x: 409, startPoint y: 236, endPoint x: 413, endPoint y: 242, distance: 7.3
click at [409, 237] on link "[PERSON_NAME]" at bounding box center [393, 241] width 59 height 8
click at [401, 379] on html "Toggle navigation Home Bank Account List Load By Website Group [OXPLAY] ZEUS138…" at bounding box center [400, 189] width 801 height 379
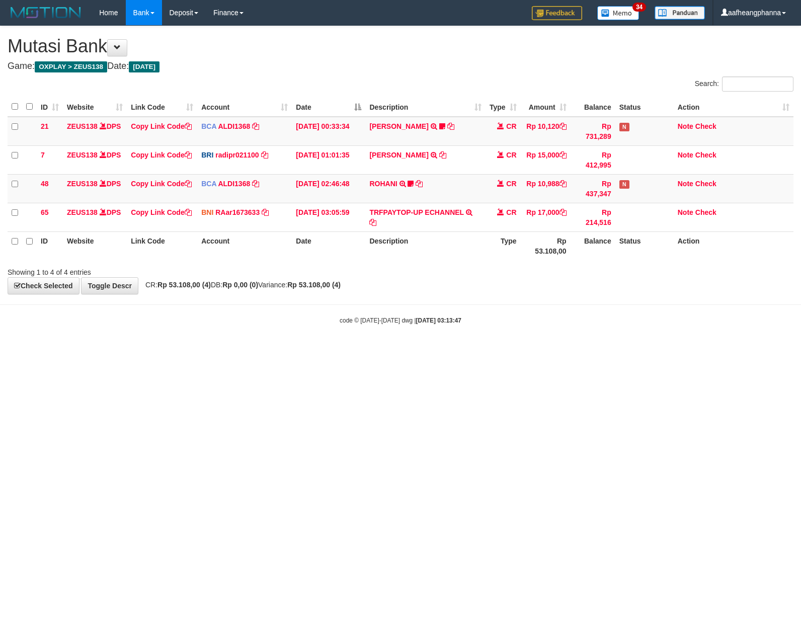
click at [423, 350] on html "Toggle navigation Home Bank Account List Load By Website Group [OXPLAY] ZEUS138…" at bounding box center [400, 175] width 801 height 350
click at [503, 301] on body "Toggle navigation Home Bank Account List Load By Website Group [OXPLAY] ZEUS138…" at bounding box center [400, 175] width 801 height 350
drag, startPoint x: 348, startPoint y: 463, endPoint x: 390, endPoint y: 461, distance: 41.8
click at [367, 350] on html "Toggle navigation Home Bank Account List Load By Website Group [OXPLAY] ZEUS138…" at bounding box center [400, 175] width 801 height 350
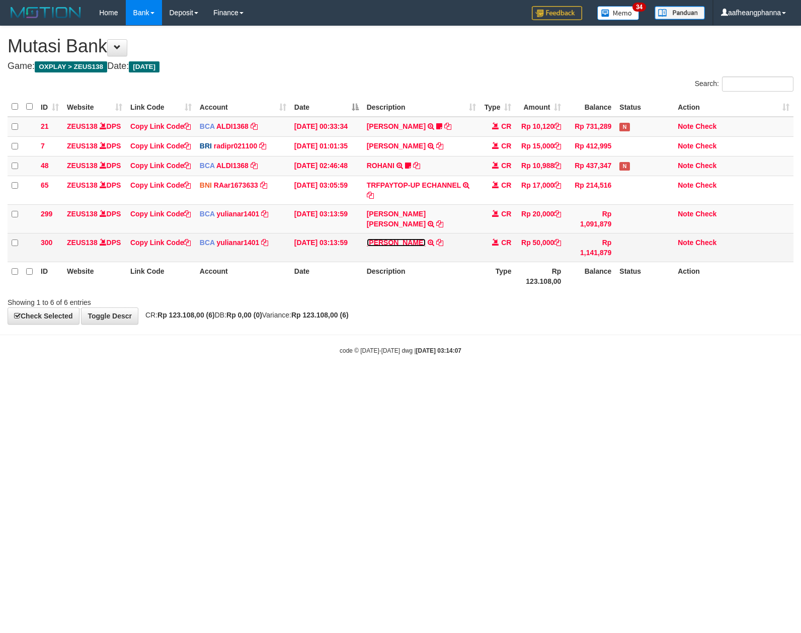
click at [389, 246] on link "[PERSON_NAME]" at bounding box center [396, 242] width 59 height 8
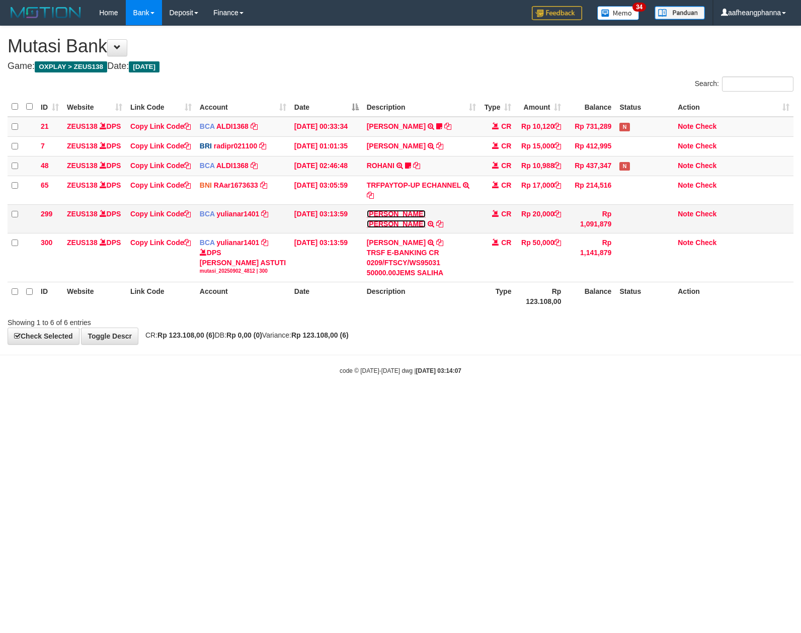
click at [395, 228] on link "PETER EDWARD" at bounding box center [396, 219] width 59 height 18
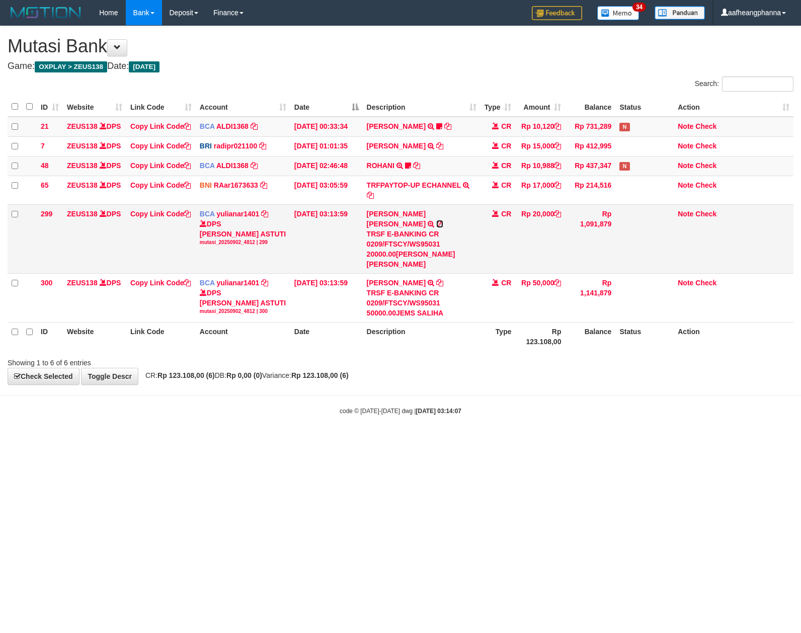
click at [439, 227] on icon at bounding box center [439, 223] width 7 height 7
drag, startPoint x: 624, startPoint y: 369, endPoint x: 621, endPoint y: 374, distance: 6.6
click at [621, 368] on div "Showing 1 to 6 of 6 entries" at bounding box center [400, 360] width 801 height 14
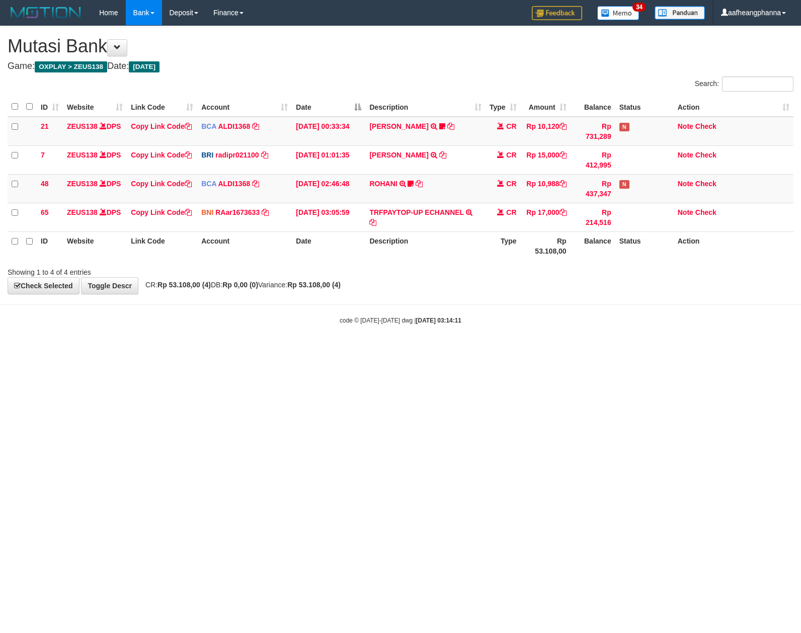
drag, startPoint x: 627, startPoint y: 402, endPoint x: 655, endPoint y: 407, distance: 28.5
click at [644, 350] on html "Toggle navigation Home Bank Account List Load By Website Group [OXPLAY] ZEUS138…" at bounding box center [400, 175] width 801 height 350
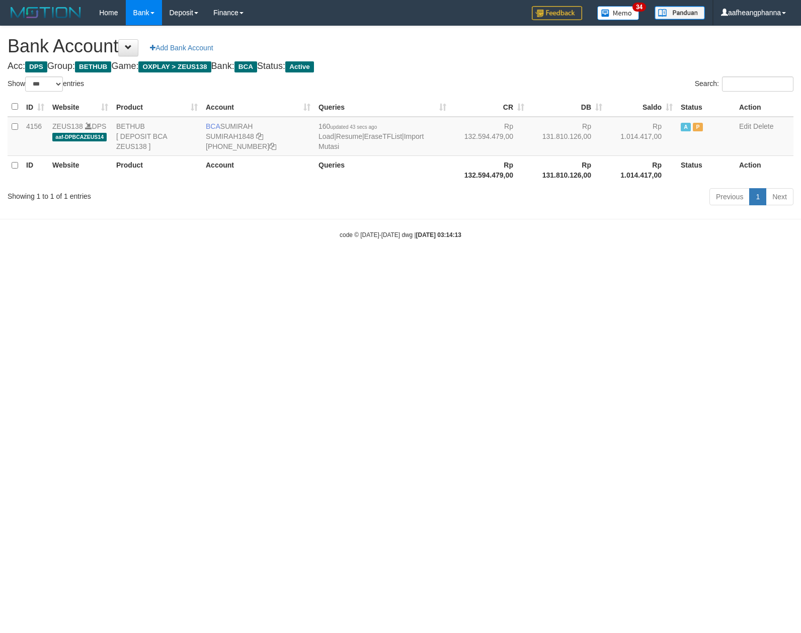
select select "***"
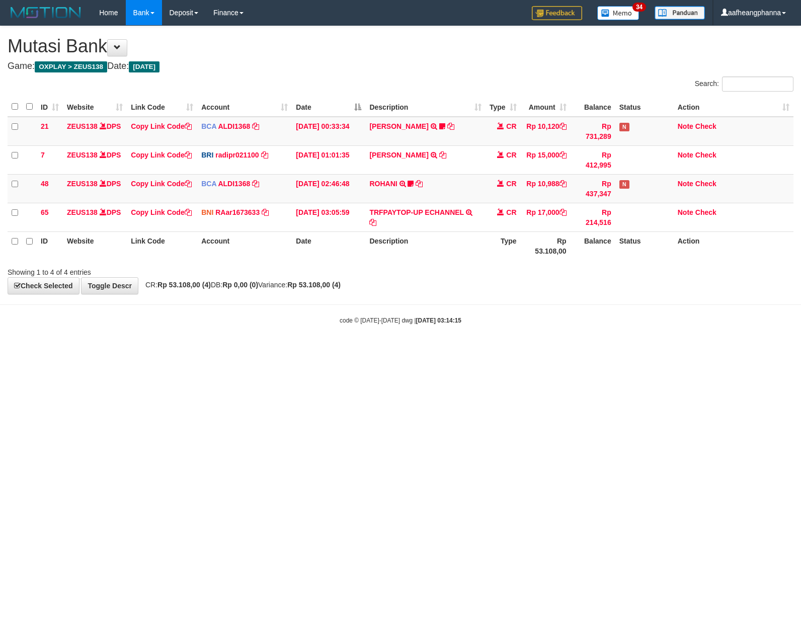
click at [482, 310] on body "Toggle navigation Home Bank Account List Load By Website Group [OXPLAY] ZEUS138…" at bounding box center [400, 175] width 801 height 350
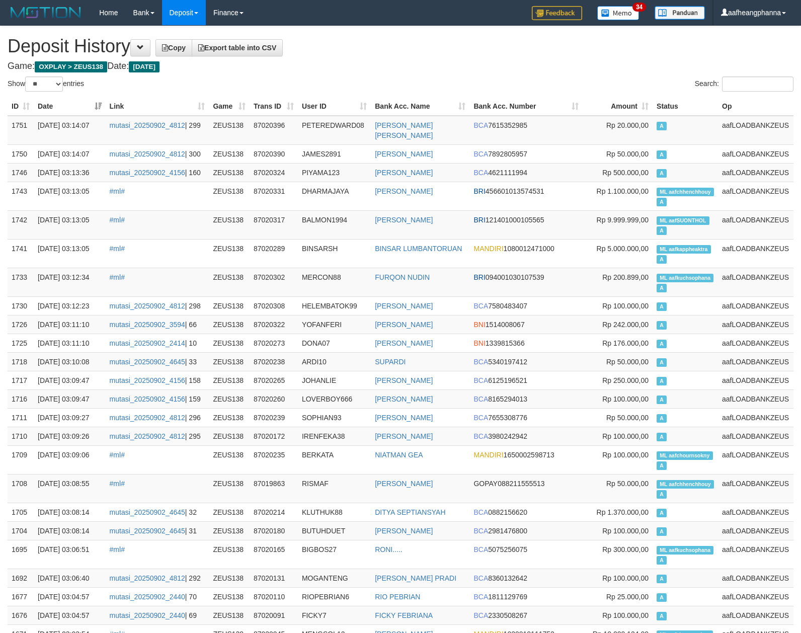
select select "**"
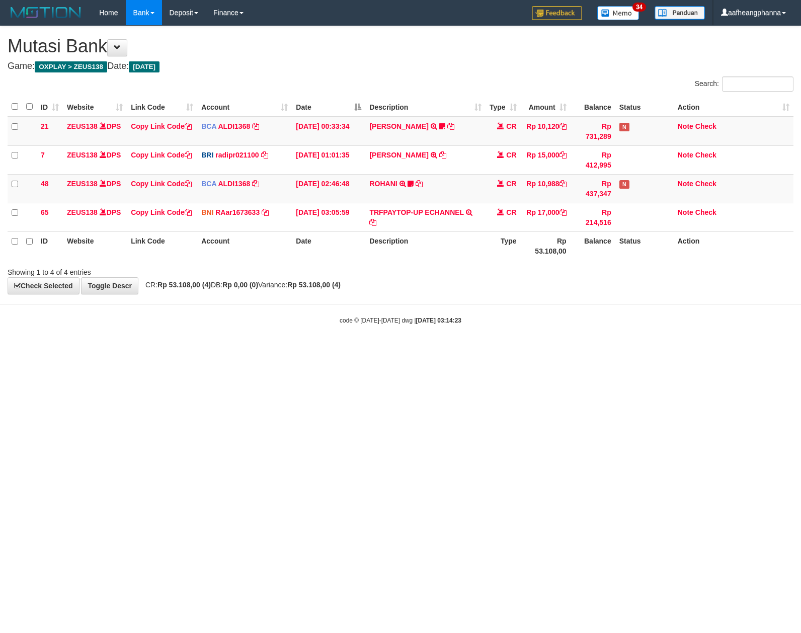
click at [523, 350] on html "Toggle navigation Home Bank Account List Load By Website Group [OXPLAY] ZEUS138…" at bounding box center [400, 175] width 801 height 350
click at [506, 350] on html "Toggle navigation Home Bank Account List Load By Website Group [OXPLAY] ZEUS138…" at bounding box center [400, 175] width 801 height 350
click at [330, 350] on html "Toggle navigation Home Bank Account List Load By Website Group [OXPLAY] ZEUS138…" at bounding box center [400, 175] width 801 height 350
drag, startPoint x: 527, startPoint y: 391, endPoint x: 542, endPoint y: 392, distance: 14.2
click at [542, 350] on html "Toggle navigation Home Bank Account List Load By Website Group [OXPLAY] ZEUS138…" at bounding box center [400, 175] width 801 height 350
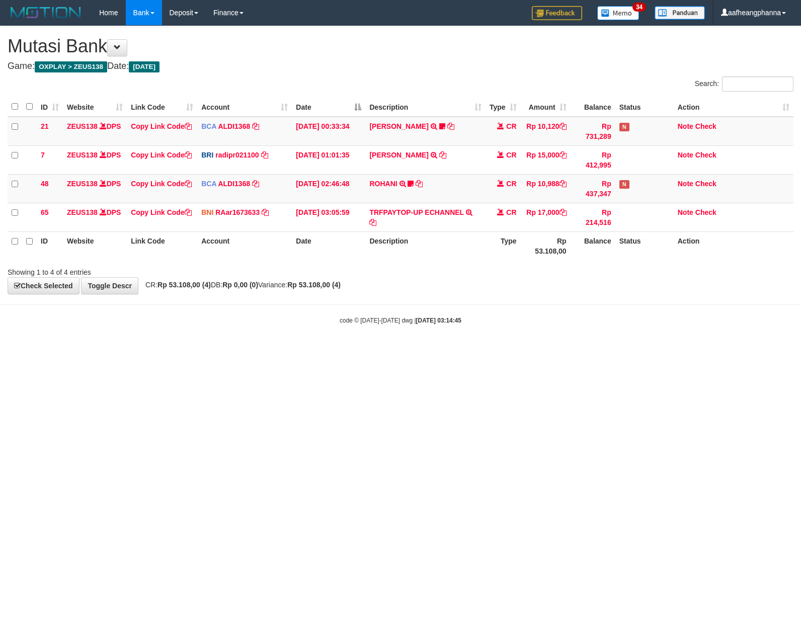
drag, startPoint x: 0, startPoint y: 0, endPoint x: 575, endPoint y: 386, distance: 692.9
click at [576, 350] on html "Toggle navigation Home Bank Account List Load By Website Group [OXPLAY] ZEUS138…" at bounding box center [400, 175] width 801 height 350
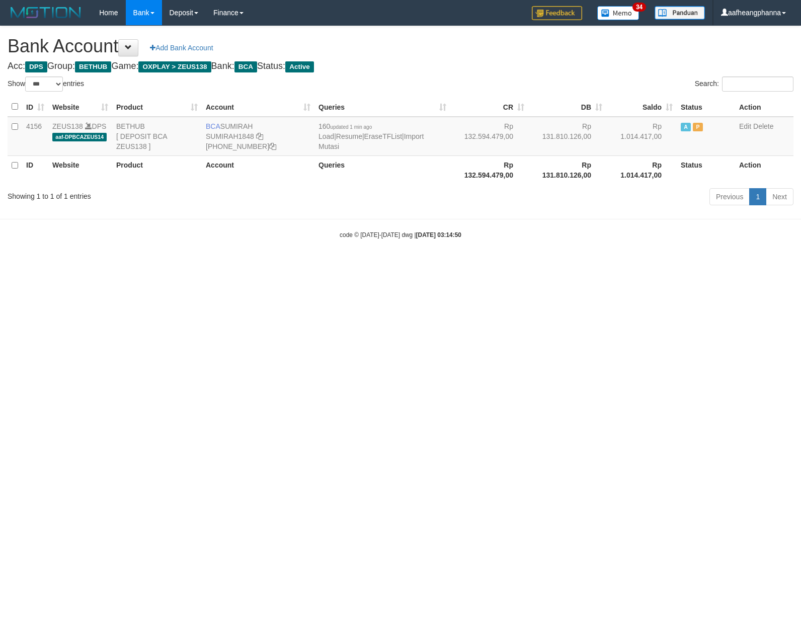
select select "***"
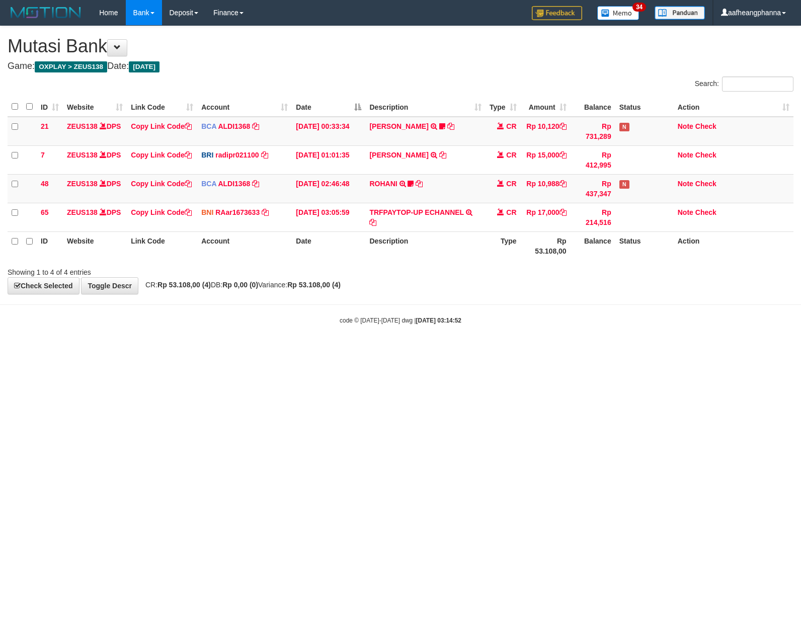
click at [498, 343] on body "Toggle navigation Home Bank Account List Load By Website Group [OXPLAY] ZEUS138…" at bounding box center [400, 175] width 801 height 350
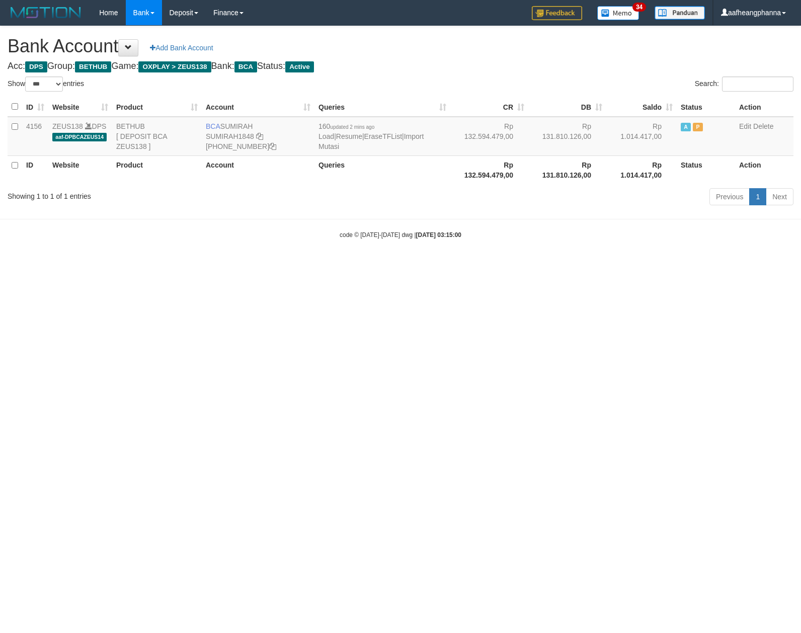
select select "***"
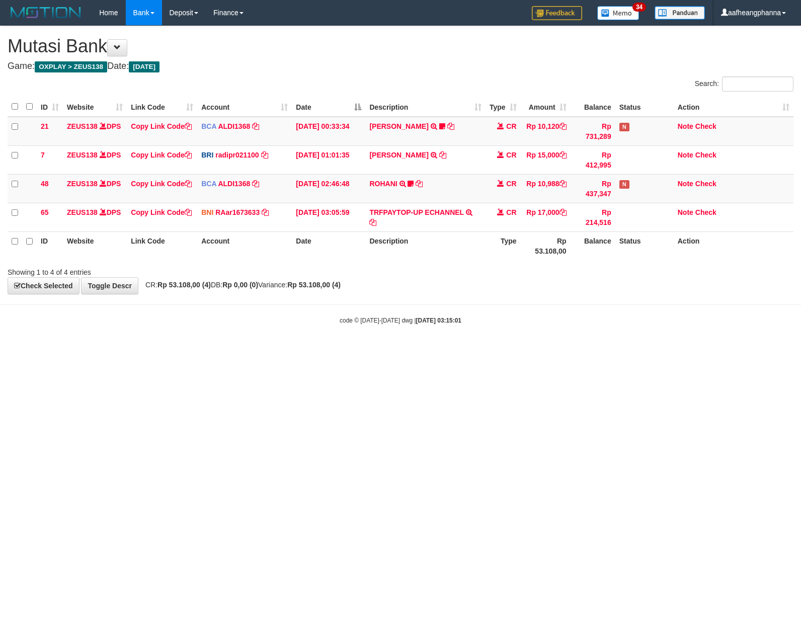
drag, startPoint x: 459, startPoint y: 392, endPoint x: 461, endPoint y: 385, distance: 7.5
click at [458, 350] on html "Toggle navigation Home Bank Account List Load By Website Group [OXPLAY] ZEUS138…" at bounding box center [400, 175] width 801 height 350
click at [472, 350] on html "Toggle navigation Home Bank Account List Load By Website Group [OXPLAY] ZEUS138…" at bounding box center [400, 175] width 801 height 350
click at [497, 350] on html "Toggle navigation Home Bank Account List Load By Website Group [OXPLAY] ZEUS138…" at bounding box center [400, 175] width 801 height 350
click at [493, 350] on body "Toggle navigation Home Bank Account List Load By Website Group [OXPLAY] ZEUS138…" at bounding box center [400, 175] width 801 height 350
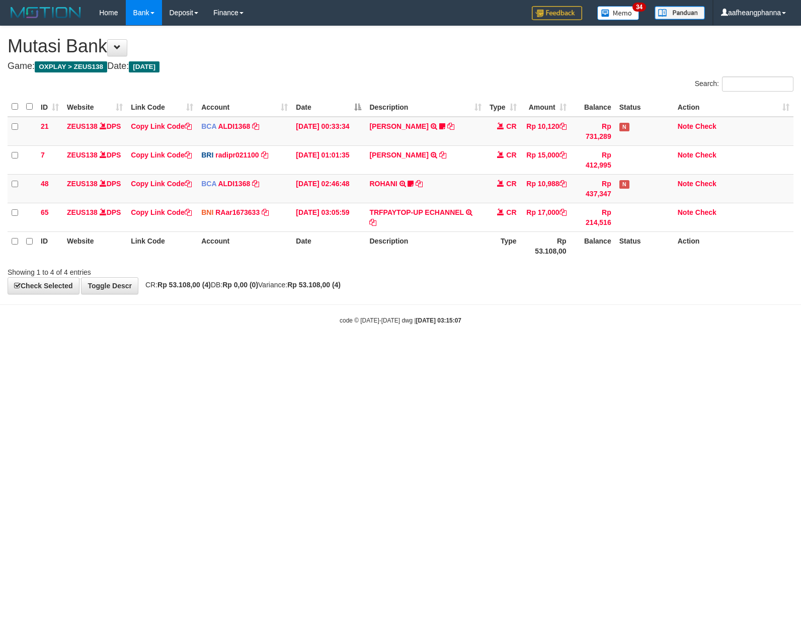
click at [467, 350] on html "Toggle navigation Home Bank Account List Load By Website Group [OXPLAY] ZEUS138…" at bounding box center [400, 175] width 801 height 350
click at [481, 304] on body "Toggle navigation Home Bank Account List Load By Website Group [OXPLAY] ZEUS138…" at bounding box center [400, 175] width 801 height 350
click at [503, 312] on body "Toggle navigation Home Bank Account List Load By Website Group [OXPLAY] ZEUS138…" at bounding box center [400, 175] width 801 height 350
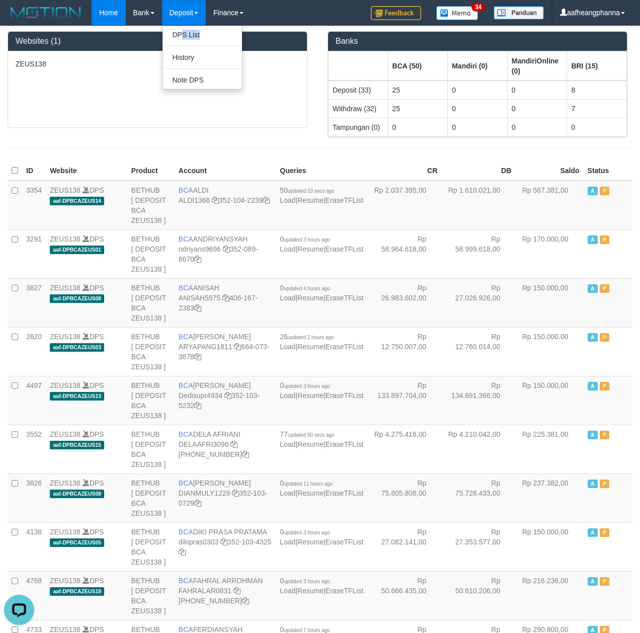
drag, startPoint x: 186, startPoint y: 41, endPoint x: 181, endPoint y: 42, distance: 5.1
click at [186, 41] on ul "DPS List History Note DPS" at bounding box center [202, 57] width 80 height 64
click at [181, 43] on ul "DPS List History Note DPS" at bounding box center [202, 57] width 80 height 64
click at [189, 35] on link "DPS List" at bounding box center [201, 34] width 79 height 13
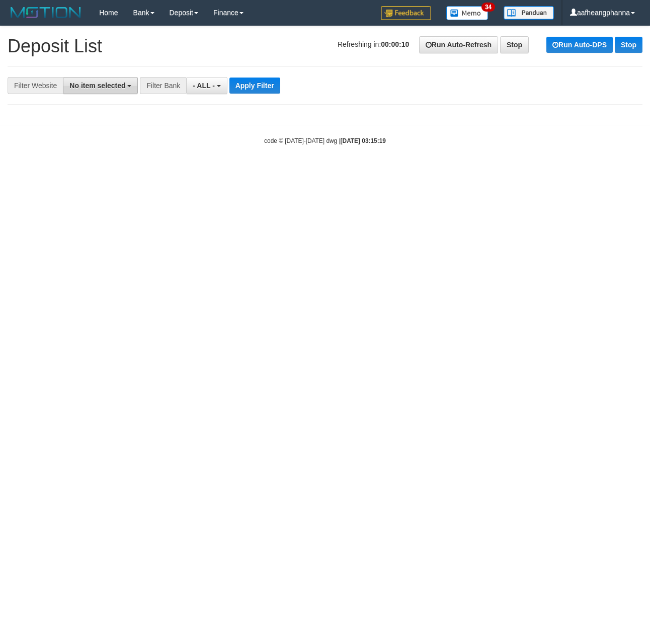
click at [86, 83] on span "No item selected" at bounding box center [97, 85] width 56 height 8
click at [95, 127] on label "SELECT ALL" at bounding box center [96, 124] width 67 height 14
select select "***"
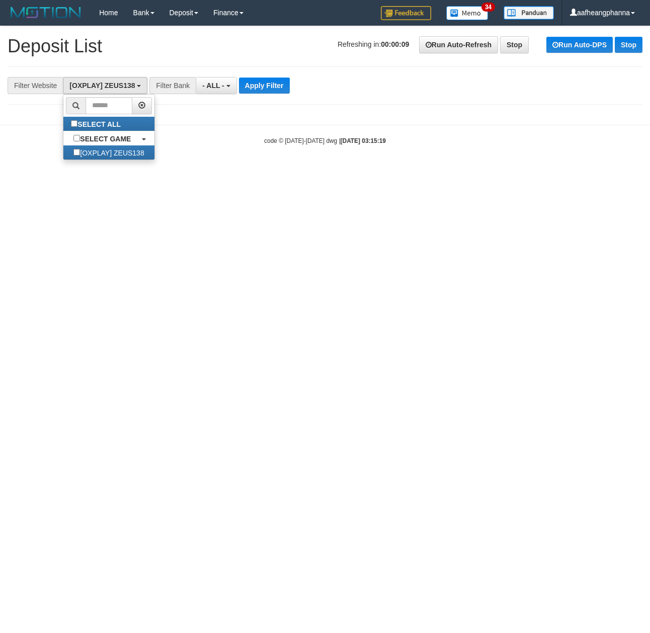
scroll to position [9, 0]
click at [258, 85] on button "Apply Filter" at bounding box center [264, 85] width 51 height 16
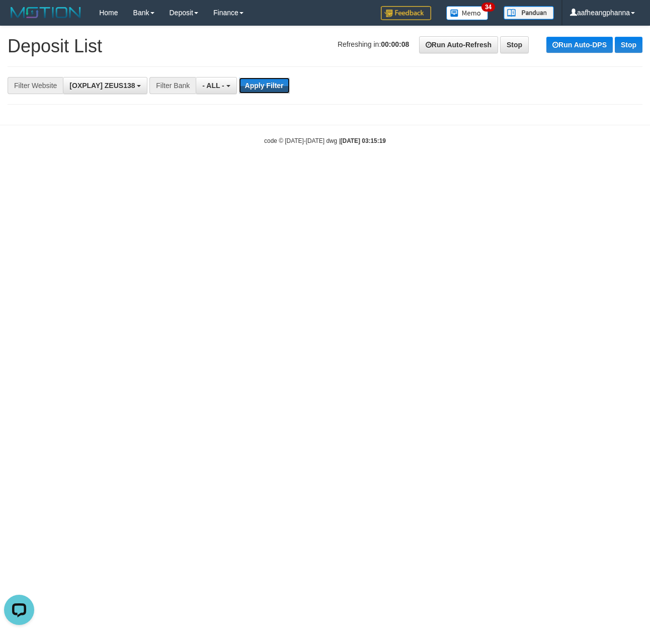
scroll to position [0, 0]
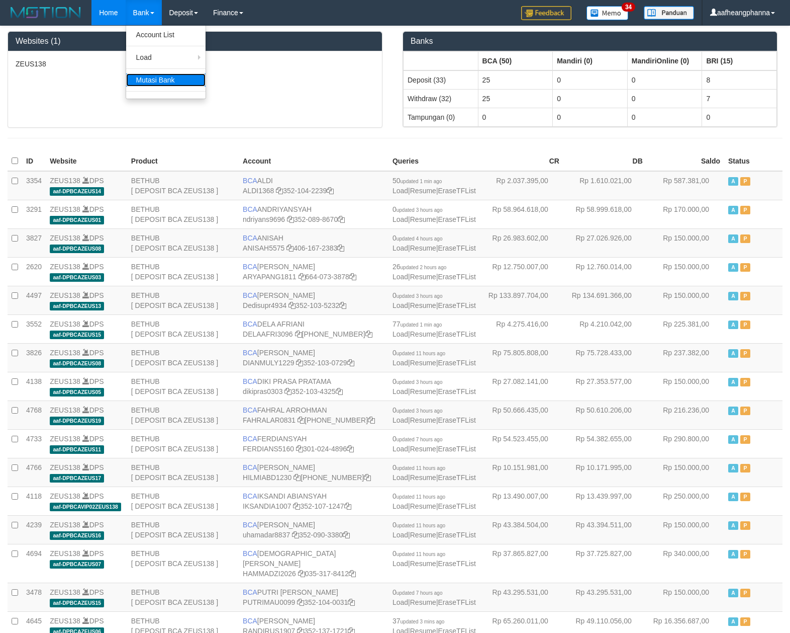
click at [161, 84] on link "Mutasi Bank" at bounding box center [165, 79] width 79 height 13
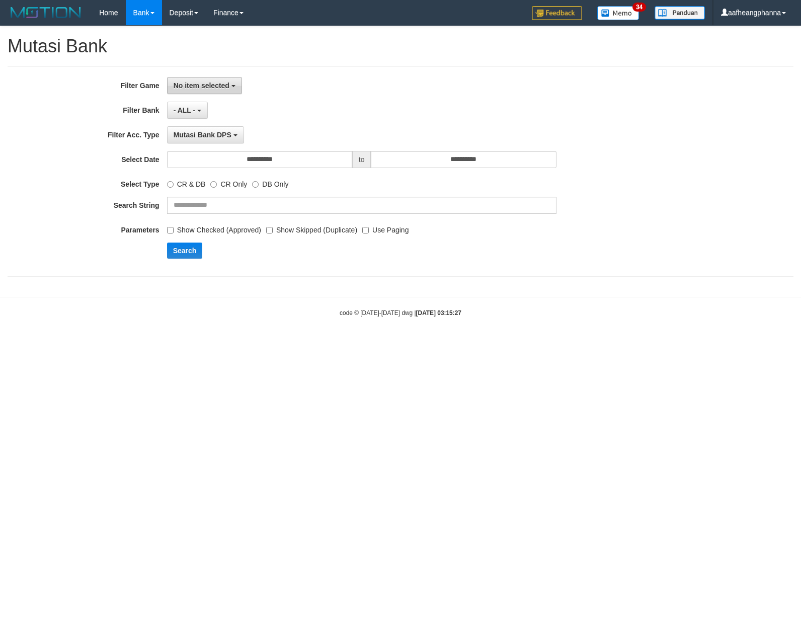
click at [214, 90] on button "No item selected" at bounding box center [204, 85] width 75 height 17
click at [212, 135] on b "SELECT GAME" at bounding box center [209, 138] width 51 height 8
select select "***"
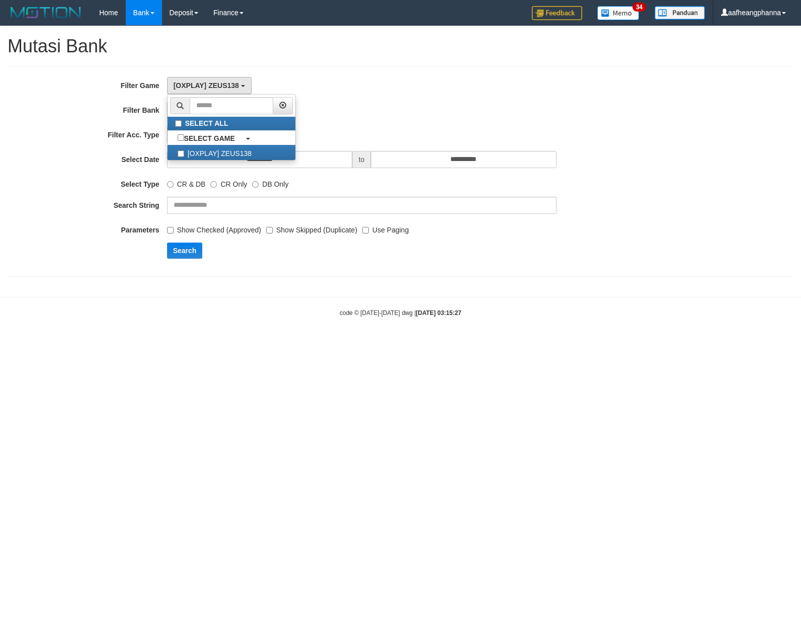
scroll to position [9, 0]
click at [369, 232] on label "Use Paging" at bounding box center [385, 228] width 46 height 14
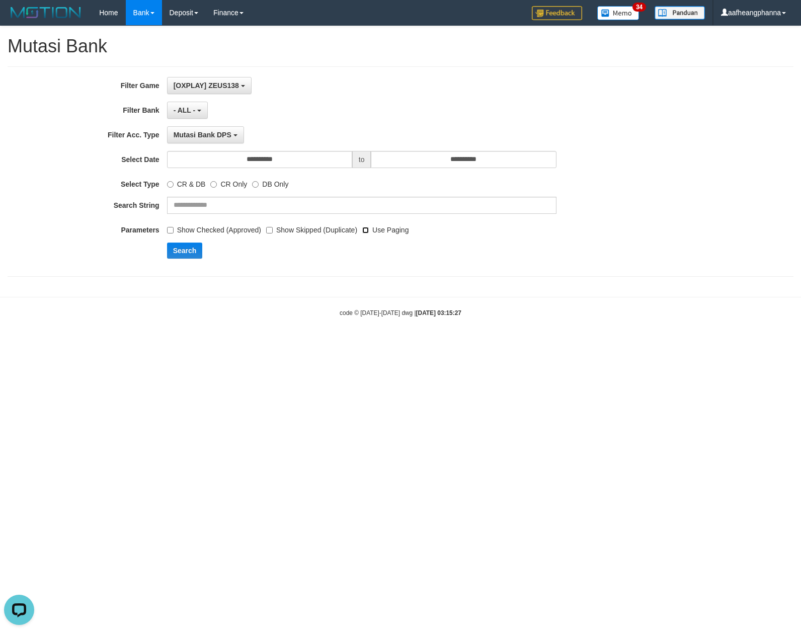
scroll to position [0, 0]
click at [276, 165] on input "**********" at bounding box center [259, 159] width 185 height 17
click at [193, 228] on td "2" at bounding box center [192, 225] width 14 height 15
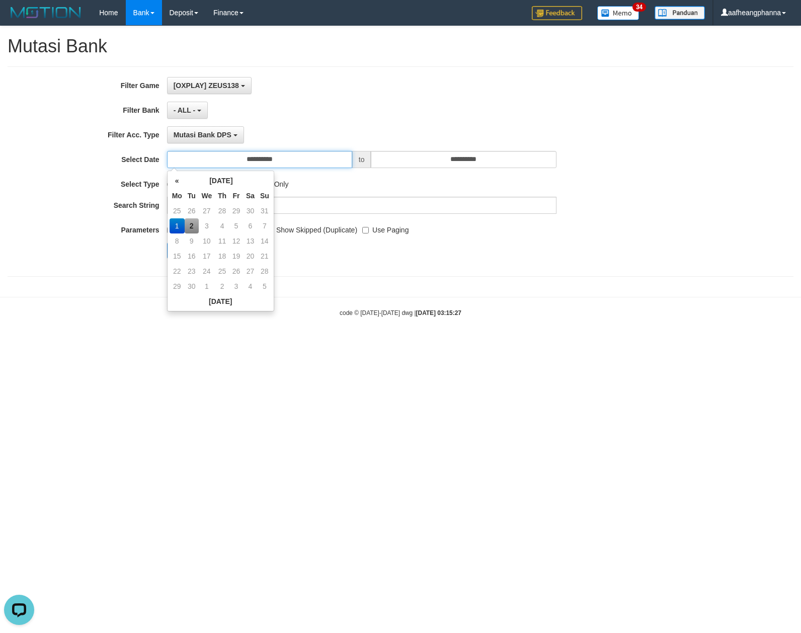
type input "**********"
click at [343, 279] on div "**********" at bounding box center [400, 156] width 801 height 260
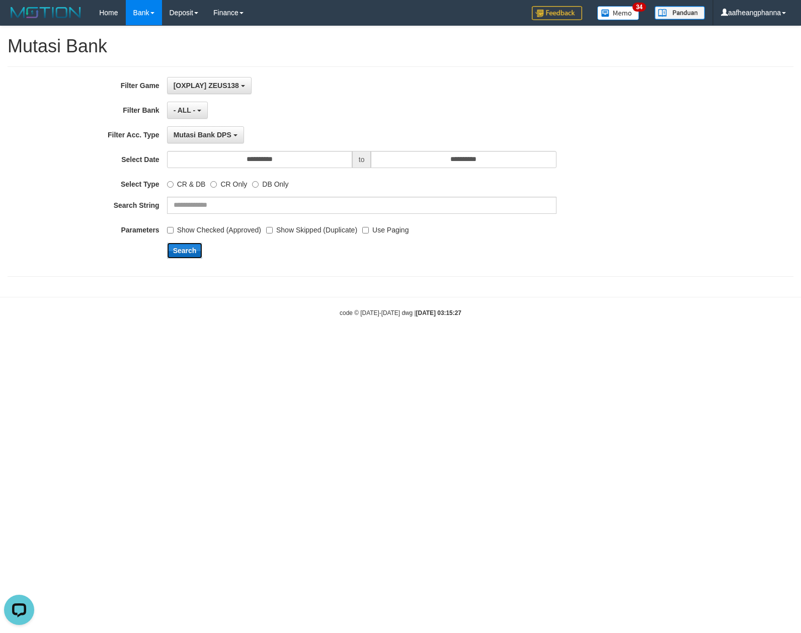
click at [195, 254] on button "Search" at bounding box center [185, 250] width 36 height 16
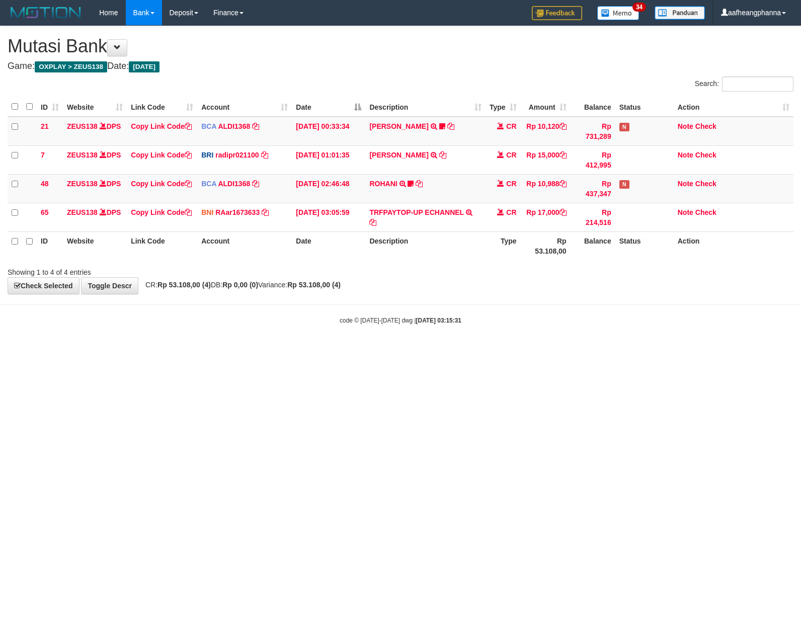
drag, startPoint x: 389, startPoint y: 285, endPoint x: 379, endPoint y: 278, distance: 12.7
click at [393, 283] on div "**********" at bounding box center [400, 160] width 801 height 268
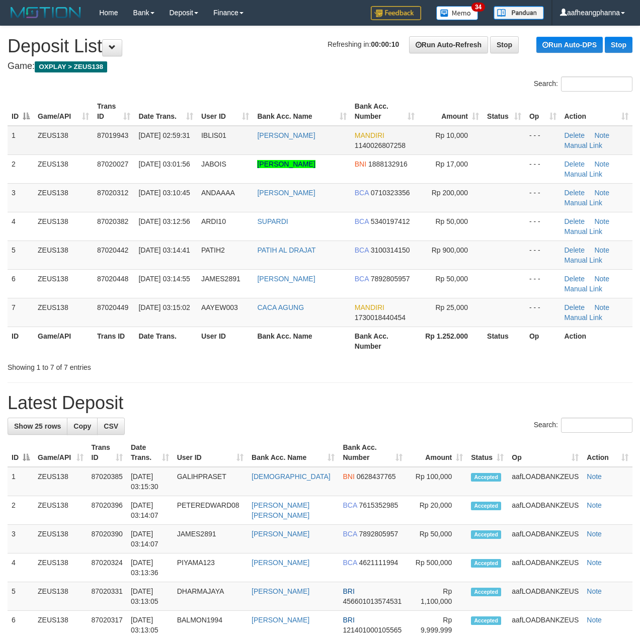
drag, startPoint x: 173, startPoint y: 76, endPoint x: 106, endPoint y: 131, distance: 86.5
click at [173, 77] on div "Search:" at bounding box center [320, 85] width 640 height 18
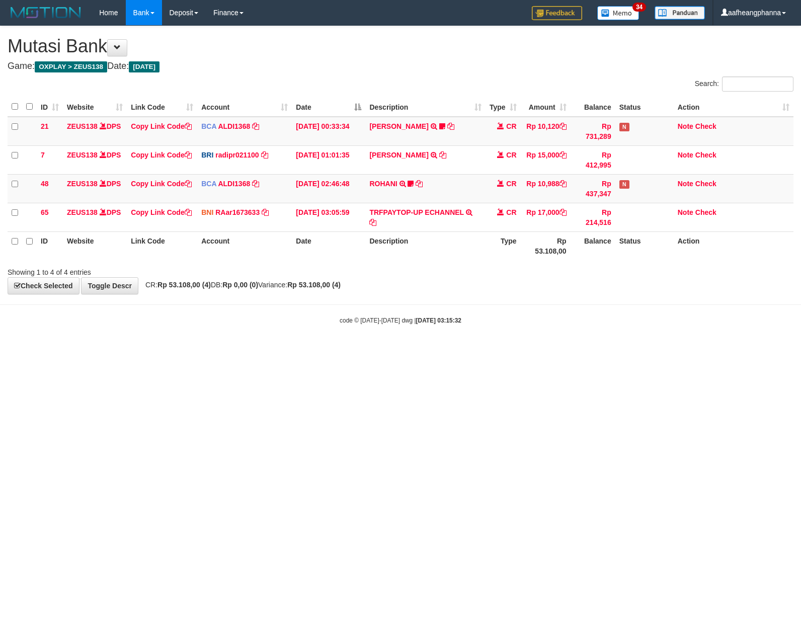
click at [403, 292] on div "**********" at bounding box center [400, 160] width 801 height 268
click at [405, 284] on div "**********" at bounding box center [400, 160] width 801 height 268
click at [461, 290] on div "**********" at bounding box center [400, 160] width 801 height 268
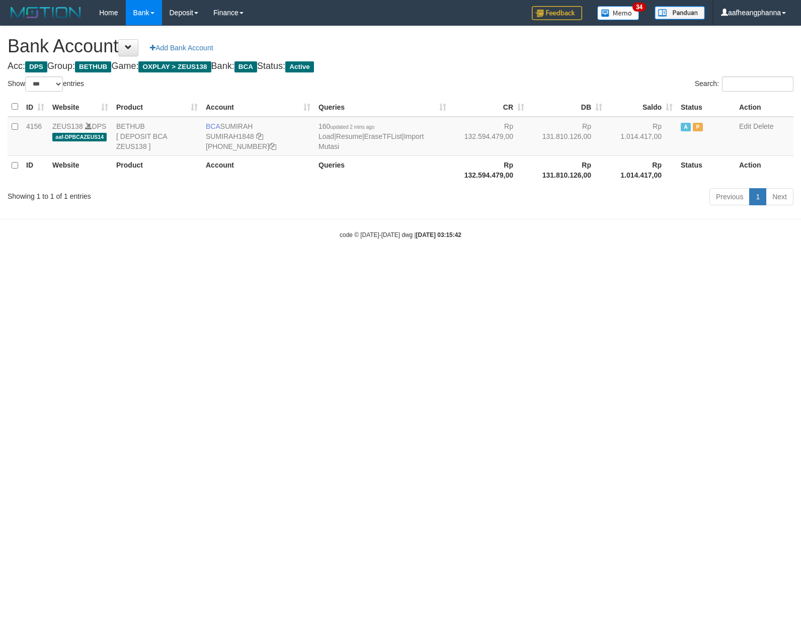
select select "***"
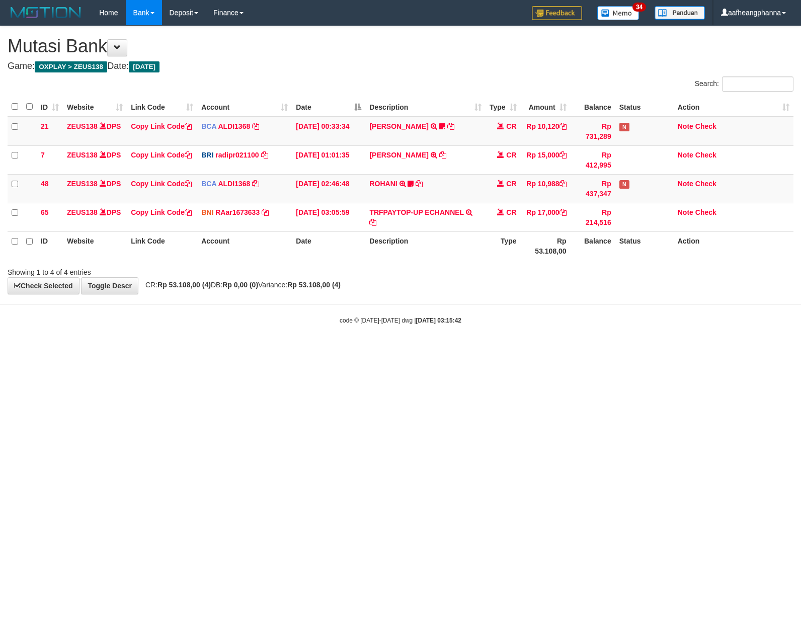
click at [455, 236] on th "Description" at bounding box center [425, 245] width 120 height 29
drag, startPoint x: 554, startPoint y: 65, endPoint x: 634, endPoint y: 50, distance: 80.9
click at [561, 63] on h4 "Game: OXPLAY > ZEUS138 Date: Today" at bounding box center [400, 66] width 785 height 10
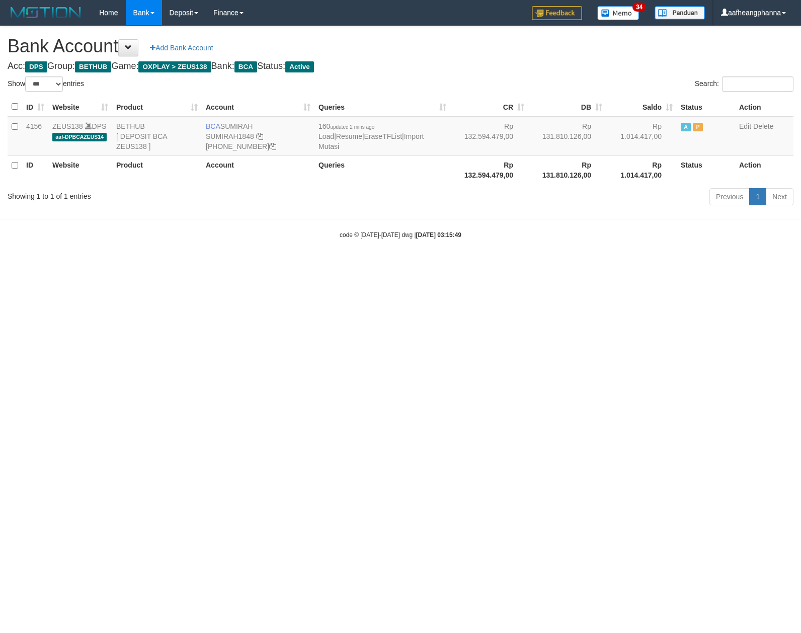
select select "***"
click at [455, 264] on html "Toggle navigation Home Bank Account List Load By Website Group [OXPLAY] ZEUS138…" at bounding box center [400, 132] width 801 height 264
select select "***"
click at [345, 264] on html "Toggle navigation Home Bank Account List Load By Website Group [OXPLAY] ZEUS138…" at bounding box center [400, 132] width 801 height 264
select select "***"
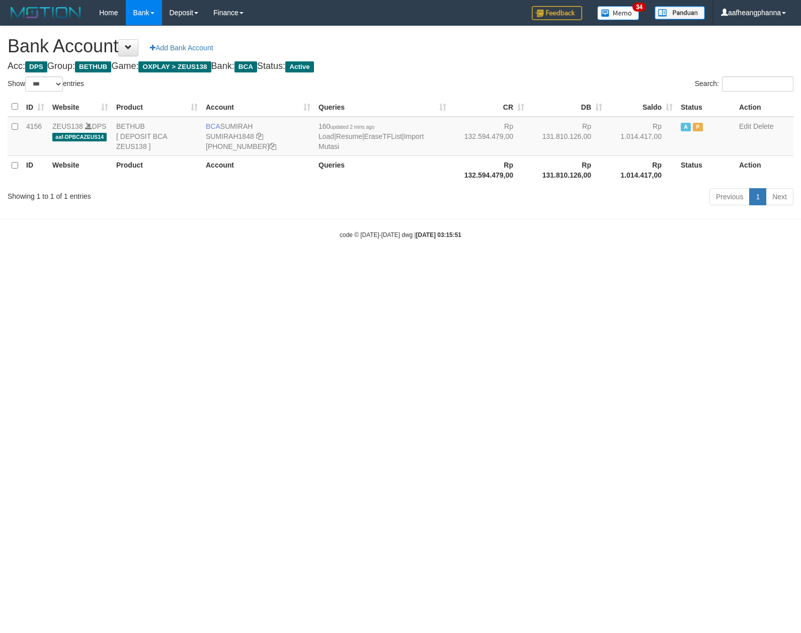
drag, startPoint x: 433, startPoint y: 280, endPoint x: 415, endPoint y: 274, distance: 19.1
click at [432, 264] on html "Toggle navigation Home Bank Account List Load By Website Group [OXPLAY] ZEUS138…" at bounding box center [400, 132] width 801 height 264
select select "***"
click at [416, 264] on html "Toggle navigation Home Bank Account List Load By Website Group [OXPLAY] ZEUS138…" at bounding box center [400, 132] width 801 height 264
select select "***"
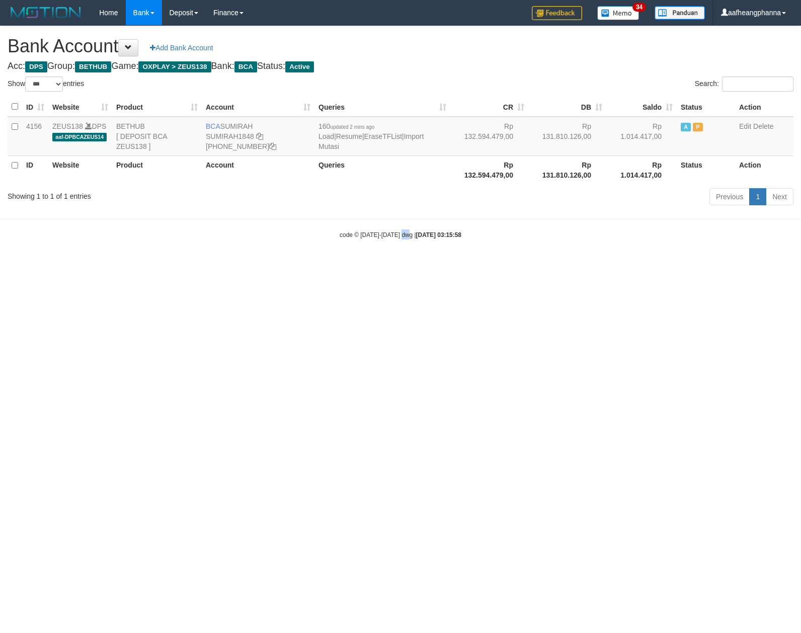
click at [406, 264] on html "Toggle navigation Home Bank Account List Load By Website Group [OXPLAY] ZEUS138…" at bounding box center [400, 132] width 801 height 264
select select "***"
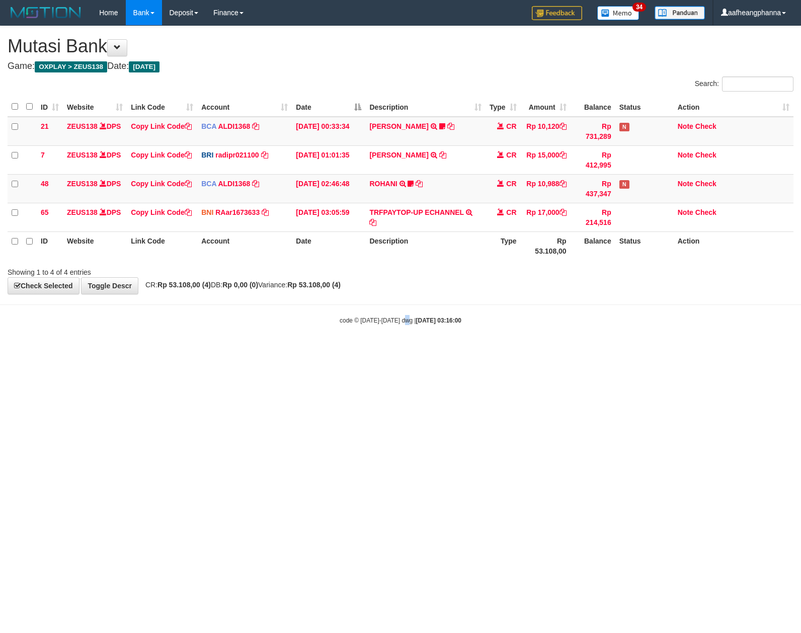
click at [404, 350] on html "Toggle navigation Home Bank Account List Load By Website Group [OXPLAY] ZEUS138…" at bounding box center [400, 175] width 801 height 350
click at [516, 197] on td "CR" at bounding box center [502, 188] width 35 height 29
drag, startPoint x: 429, startPoint y: 271, endPoint x: 432, endPoint y: 279, distance: 8.6
click at [429, 274] on div "Showing 1 to 4 of 4 entries" at bounding box center [400, 270] width 801 height 14
drag, startPoint x: 482, startPoint y: 288, endPoint x: 461, endPoint y: 338, distance: 55.0
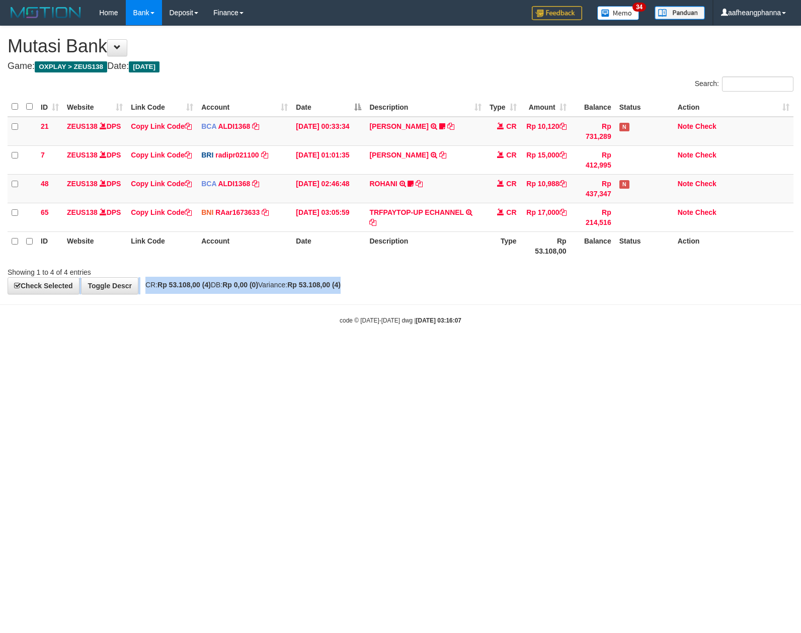
click at [480, 292] on div "**********" at bounding box center [400, 160] width 801 height 268
drag, startPoint x: 453, startPoint y: 314, endPoint x: 483, endPoint y: 369, distance: 62.3
click at [455, 309] on body "Toggle navigation Home Bank Account List Load By Website Group [OXPLAY] ZEUS138…" at bounding box center [400, 175] width 801 height 350
drag, startPoint x: 483, startPoint y: 367, endPoint x: 489, endPoint y: 373, distance: 8.2
click at [489, 350] on html "Toggle navigation Home Bank Account List Load By Website Group [OXPLAY] ZEUS138…" at bounding box center [400, 175] width 801 height 350
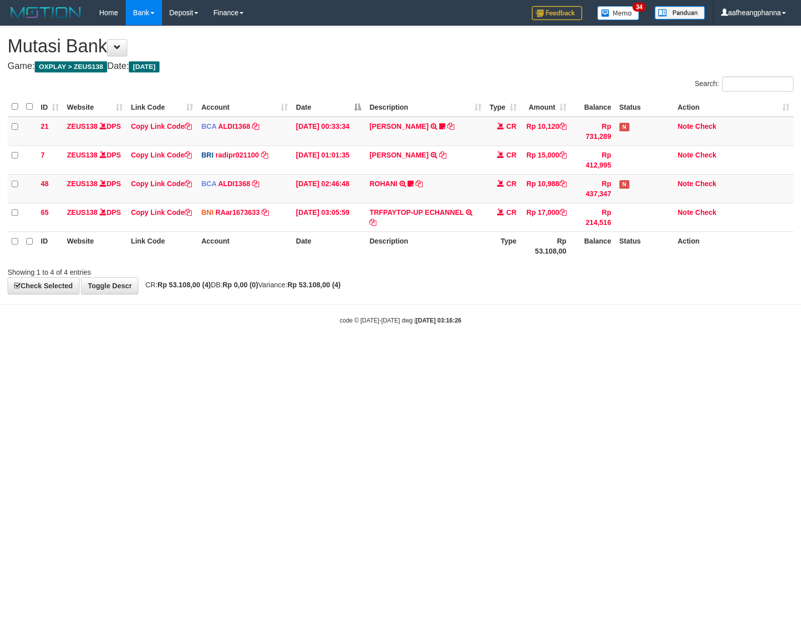
drag, startPoint x: 449, startPoint y: 363, endPoint x: 459, endPoint y: 357, distance: 11.3
click at [452, 350] on html "Toggle navigation Home Bank Account List Load By Website Group [OXPLAY] ZEUS138…" at bounding box center [400, 175] width 801 height 350
click at [473, 350] on html "Toggle navigation Home Bank Account List Load By Website Group [OXPLAY] ZEUS138…" at bounding box center [400, 175] width 801 height 350
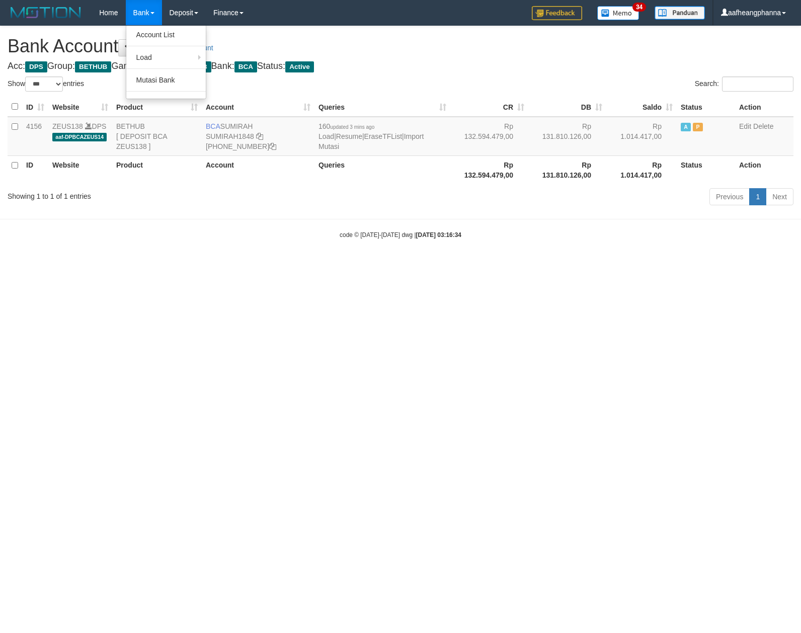
select select "***"
click at [423, 139] on link "Import Mutasi" at bounding box center [370, 141] width 105 height 18
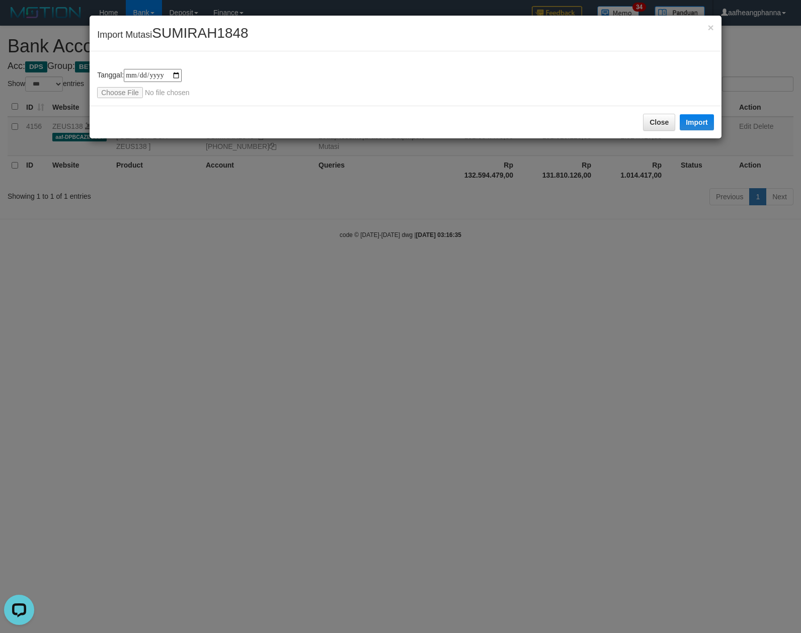
click at [107, 101] on div "**********" at bounding box center [406, 78] width 632 height 54
click at [116, 90] on input "file" at bounding box center [163, 92] width 133 height 11
type input "**********"
click at [695, 123] on button "Import" at bounding box center [696, 122] width 34 height 16
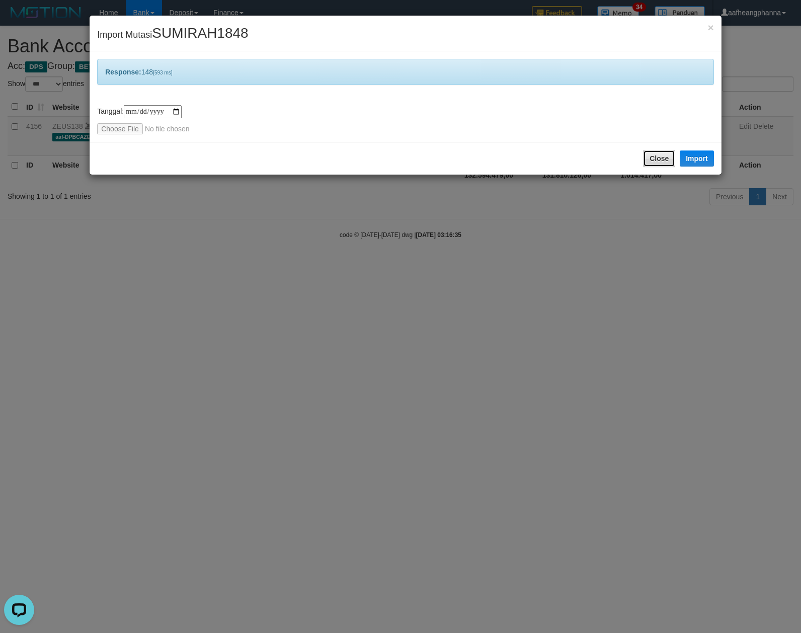
click at [652, 158] on button "Close" at bounding box center [659, 158] width 32 height 17
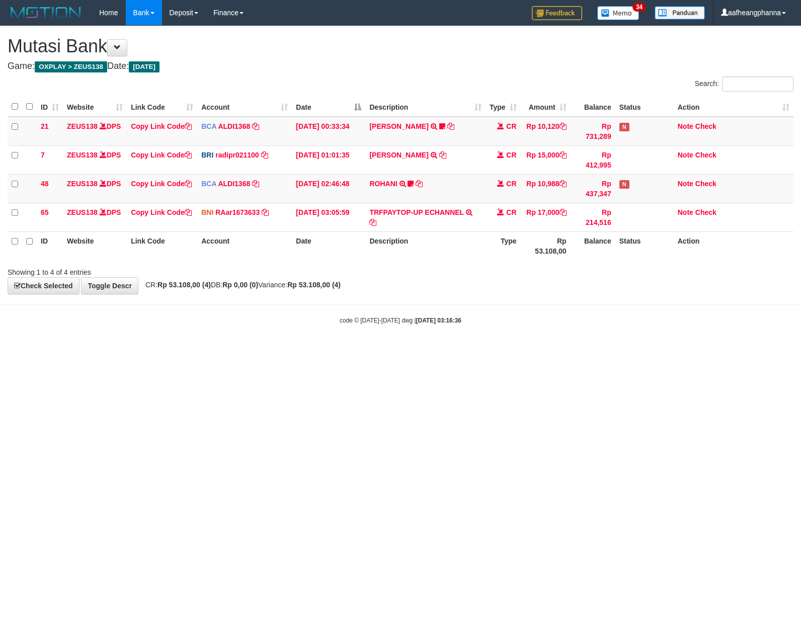
drag, startPoint x: 438, startPoint y: 363, endPoint x: 475, endPoint y: 366, distance: 36.3
click at [438, 350] on html "Toggle navigation Home Bank Account List Load By Website Group [OXPLAY] ZEUS138…" at bounding box center [400, 175] width 801 height 350
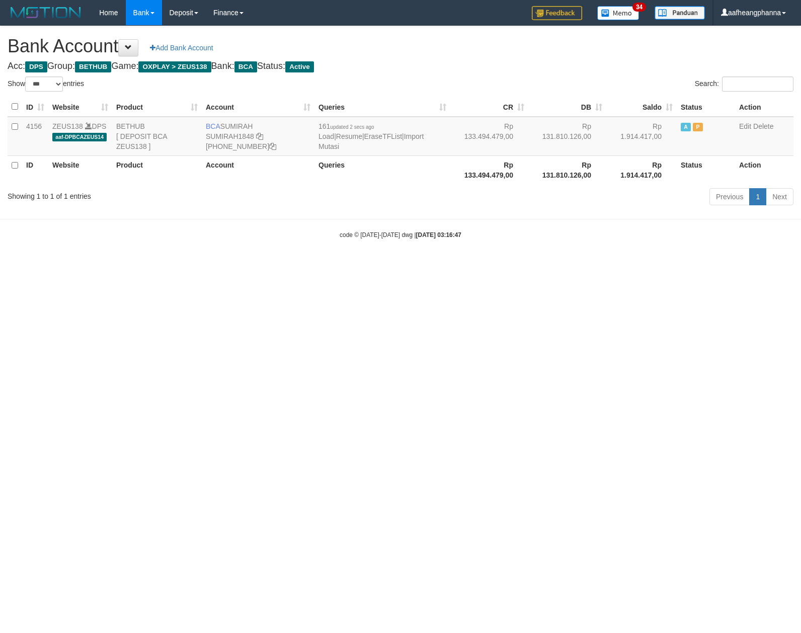
select select "***"
copy td "1.914.417"
drag, startPoint x: 609, startPoint y: 140, endPoint x: 650, endPoint y: 141, distance: 40.7
click at [650, 141] on td "Rp 1.914.417,00" at bounding box center [641, 136] width 70 height 39
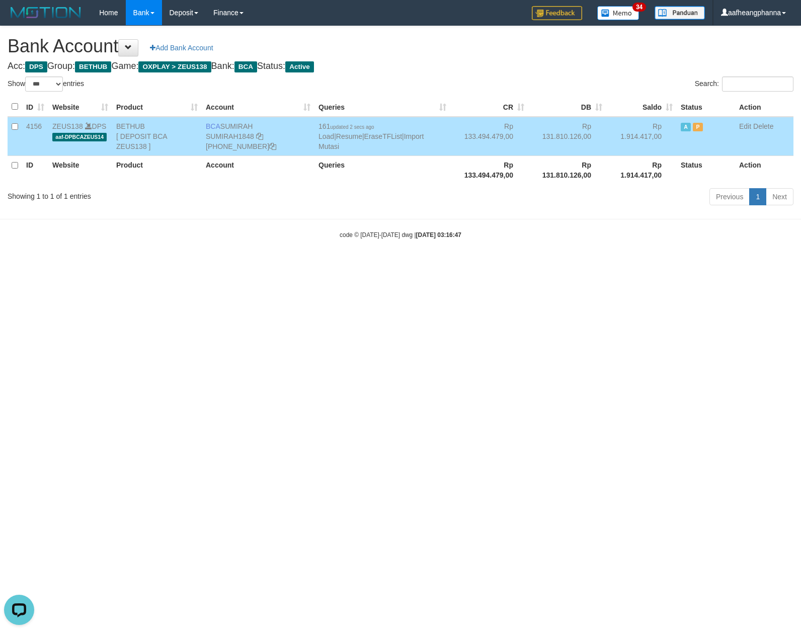
drag, startPoint x: 486, startPoint y: 399, endPoint x: 445, endPoint y: 369, distance: 50.7
click at [479, 264] on html "Toggle navigation Home Bank Account List Load By Website Group [OXPLAY] ZEUS138…" at bounding box center [400, 132] width 801 height 264
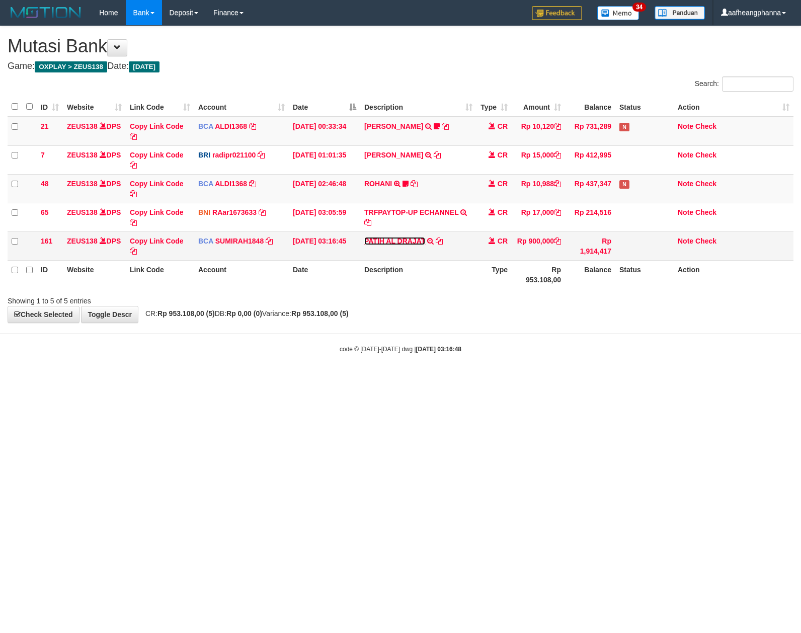
drag, startPoint x: 397, startPoint y: 240, endPoint x: 419, endPoint y: 250, distance: 23.8
click at [399, 241] on link "PATIH AL DRAJAT" at bounding box center [394, 241] width 61 height 8
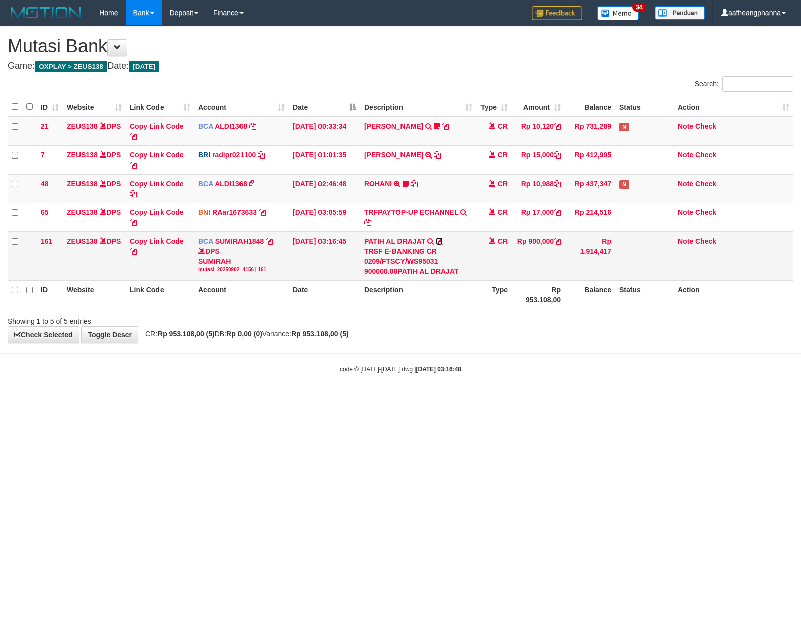
click at [439, 238] on link at bounding box center [438, 241] width 7 height 8
click at [439, 238] on icon at bounding box center [438, 240] width 7 height 7
drag, startPoint x: 439, startPoint y: 238, endPoint x: 797, endPoint y: 318, distance: 366.5
click at [442, 238] on icon at bounding box center [438, 240] width 7 height 7
drag, startPoint x: 510, startPoint y: 374, endPoint x: 521, endPoint y: 397, distance: 25.6
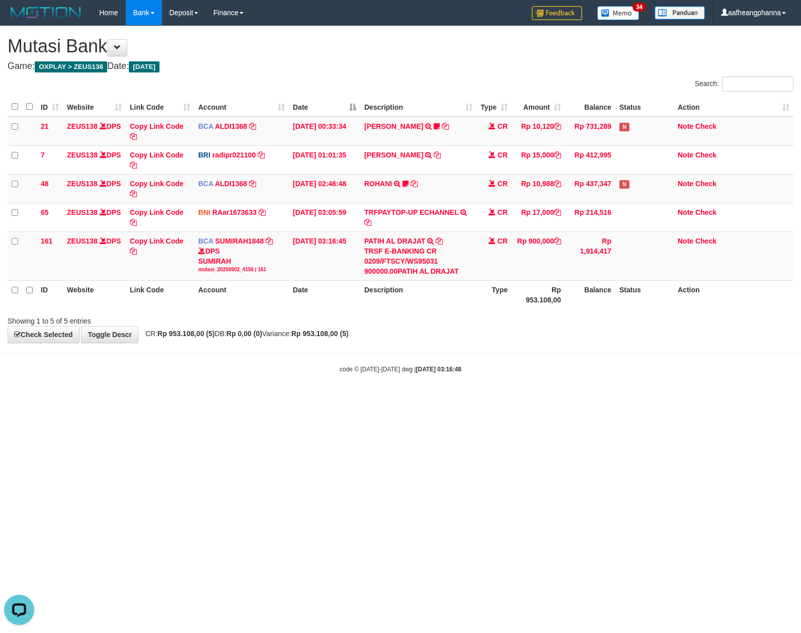
click at [511, 379] on body "Toggle navigation Home Bank Account List Load By Website Group [OXPLAY] ZEUS138…" at bounding box center [400, 199] width 801 height 399
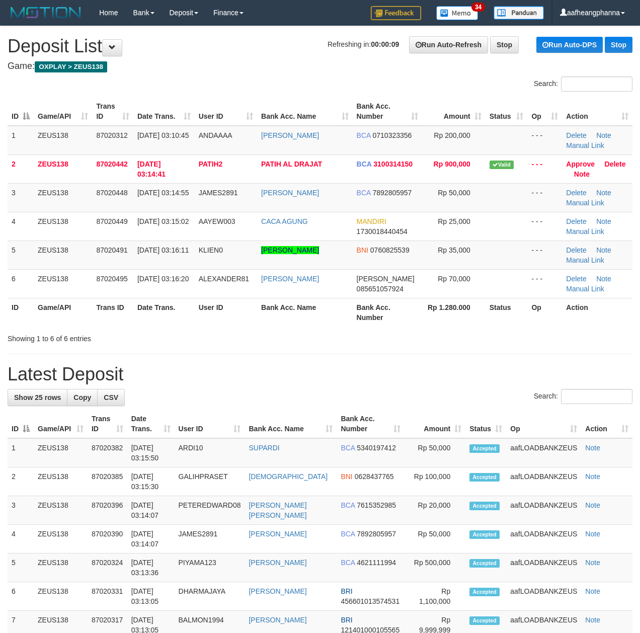
click at [224, 347] on div "**********" at bounding box center [320, 624] width 640 height 1196
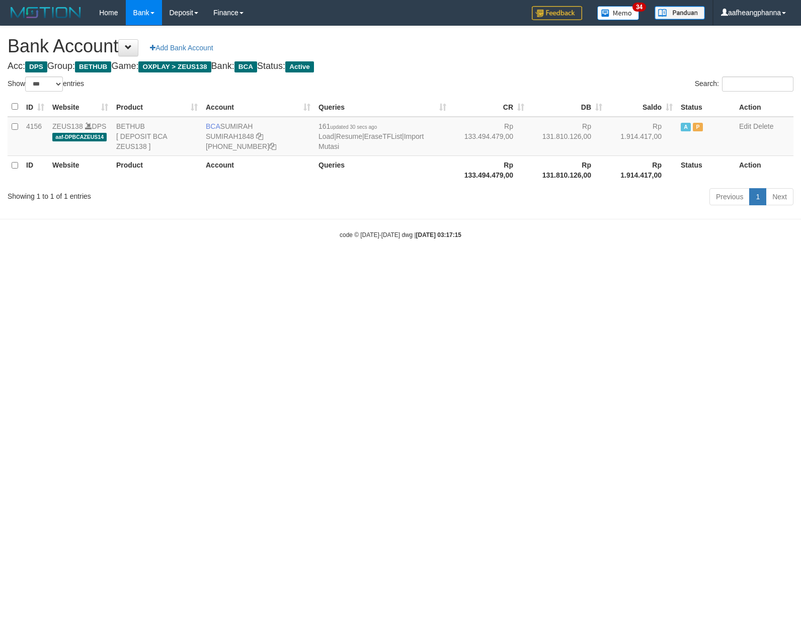
select select "***"
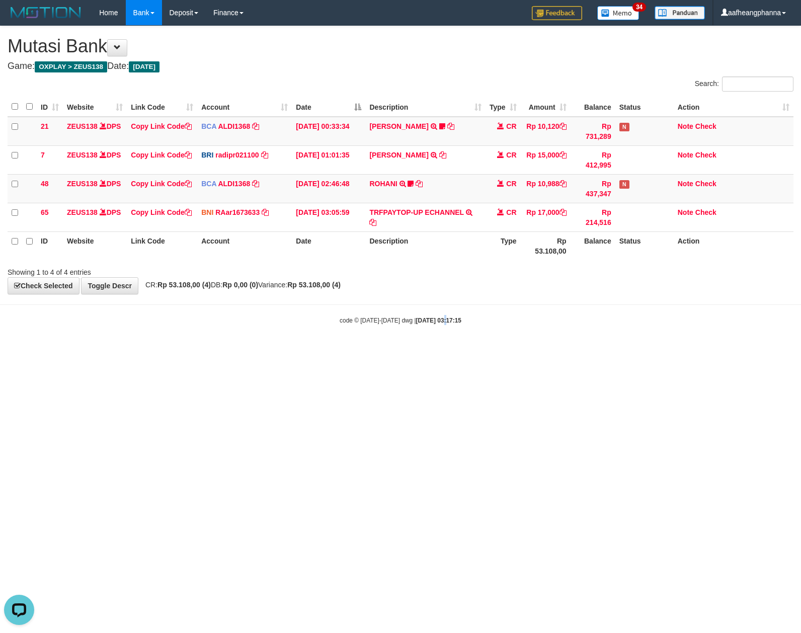
click at [459, 346] on body "Toggle navigation Home Bank Account List Load By Website Group [OXPLAY] ZEUS138…" at bounding box center [400, 175] width 801 height 350
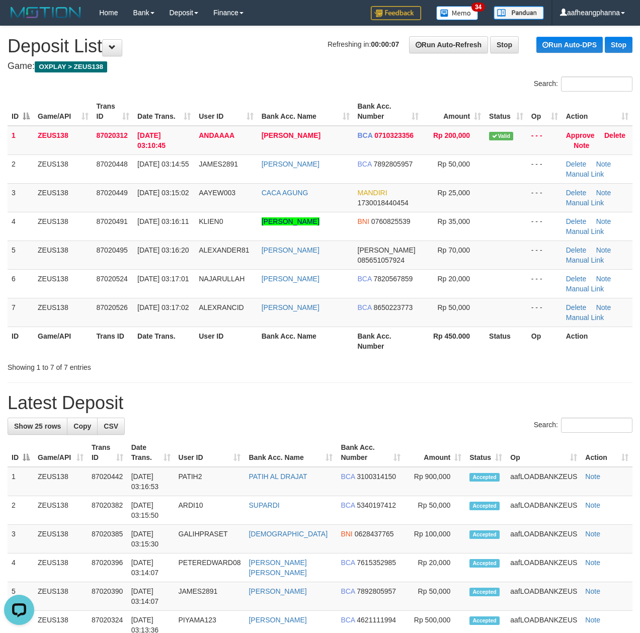
click at [336, 390] on div "**********" at bounding box center [320, 638] width 640 height 1224
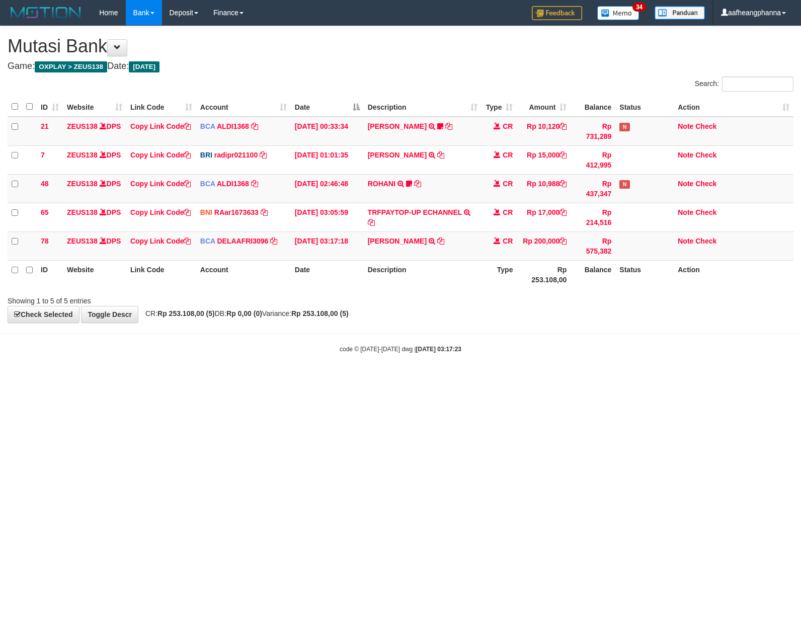
click at [459, 346] on strong "[DATE] 03:17:23" at bounding box center [438, 348] width 45 height 7
click at [468, 242] on td "MAHADMAN JONATHAN TRSF E-BANKING CR 0209/FTSCY/WS95031 200000.00MAHADMAN JONATH…" at bounding box center [423, 245] width 118 height 29
click at [444, 242] on icon at bounding box center [440, 240] width 7 height 7
drag, startPoint x: 444, startPoint y: 399, endPoint x: 479, endPoint y: 405, distance: 36.2
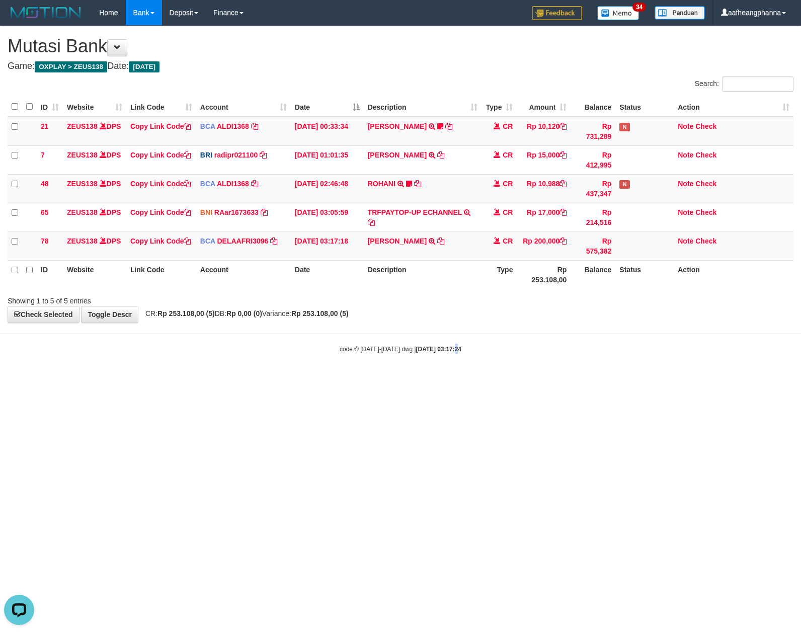
click at [445, 379] on html "Toggle navigation Home Bank Account List Load By Website Group [OXPLAY] ZEUS138…" at bounding box center [400, 189] width 801 height 379
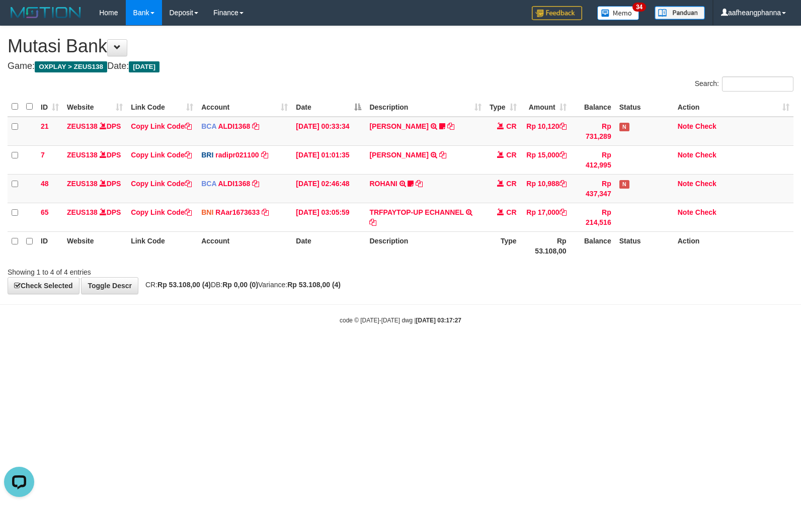
click at [493, 232] on th "Type" at bounding box center [502, 245] width 35 height 29
drag, startPoint x: 464, startPoint y: 375, endPoint x: 582, endPoint y: 350, distance: 120.7
click at [481, 350] on html "Toggle navigation Home Bank Account List Load By Website Group [OXPLAY] ZEUS138…" at bounding box center [400, 175] width 801 height 350
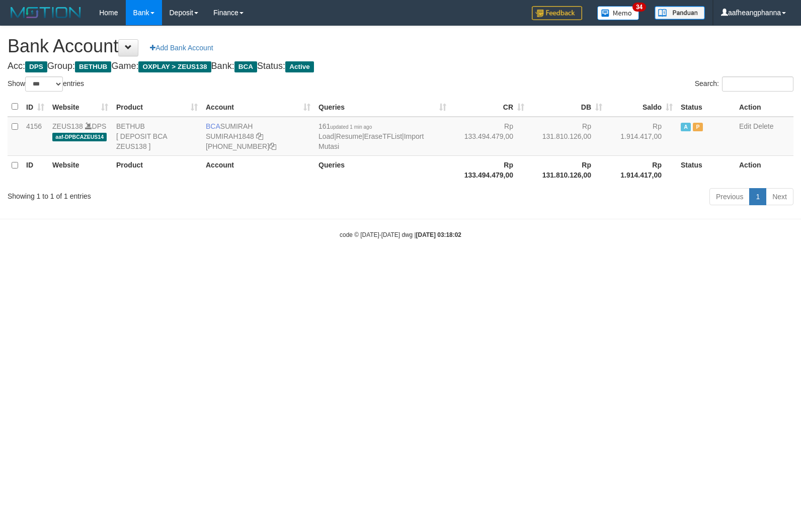
select select "***"
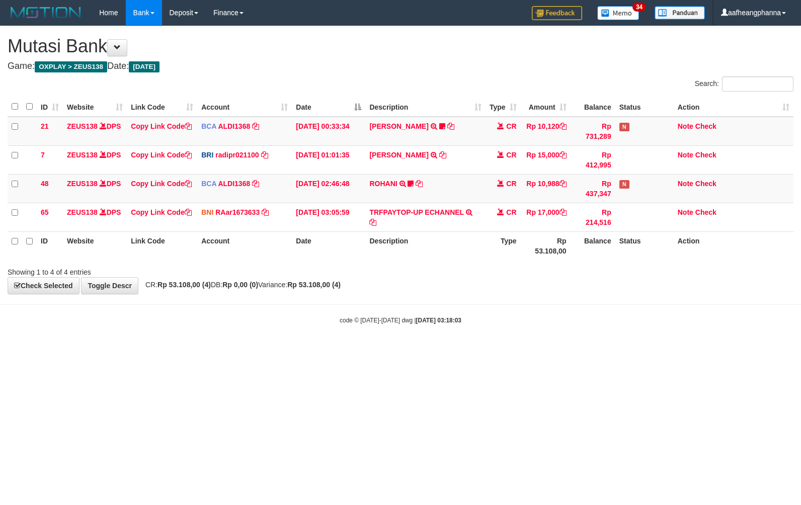
click at [352, 332] on body "Toggle navigation Home Bank Account List Load By Website Group [OXPLAY] ZEUS138…" at bounding box center [400, 175] width 801 height 350
